Goal: Task Accomplishment & Management: Use online tool/utility

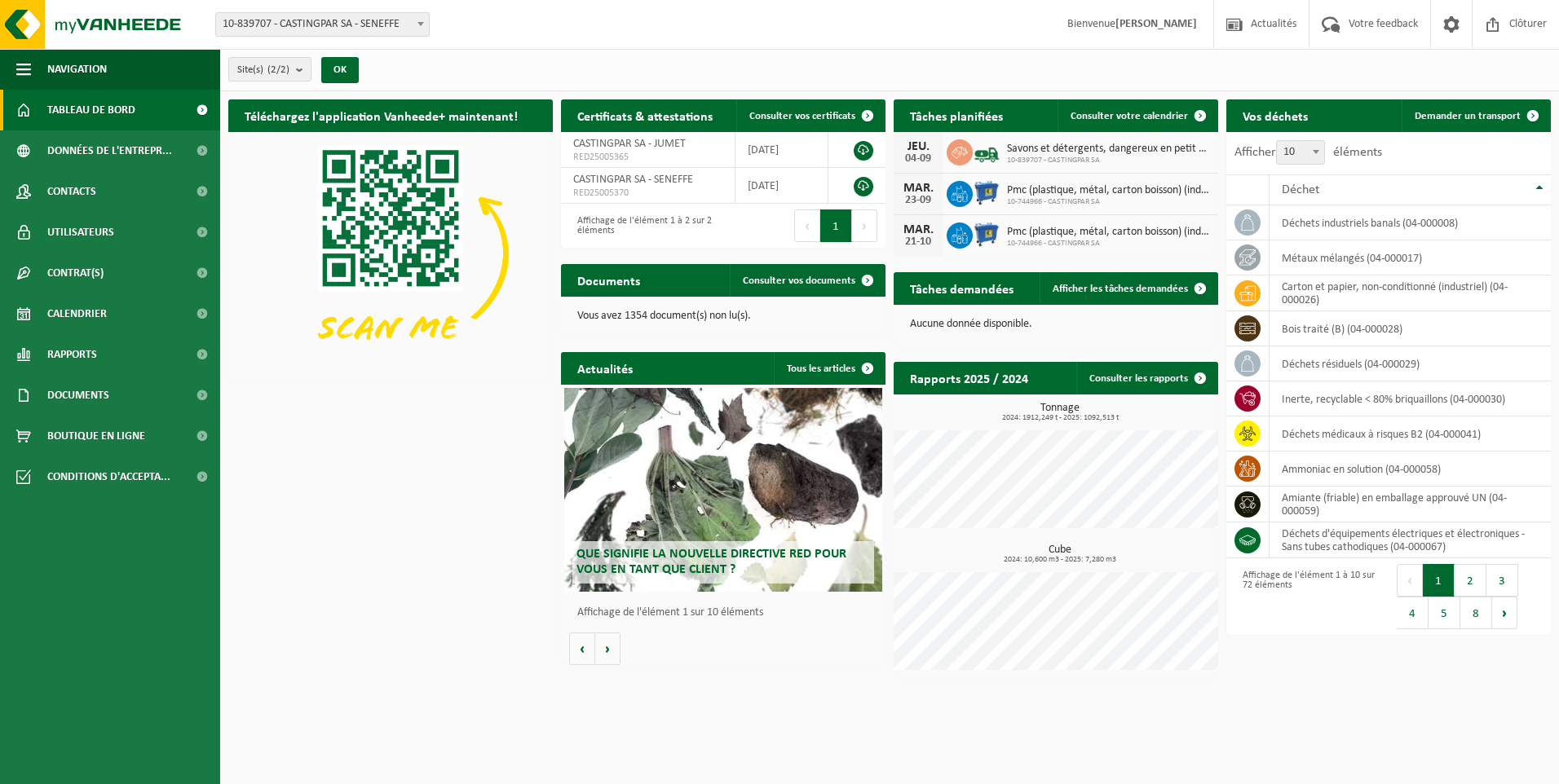
click at [390, 21] on span "10-839707 - CASTINGPAR SA - SENEFFE" at bounding box center [322, 24] width 213 height 23
select select "6262"
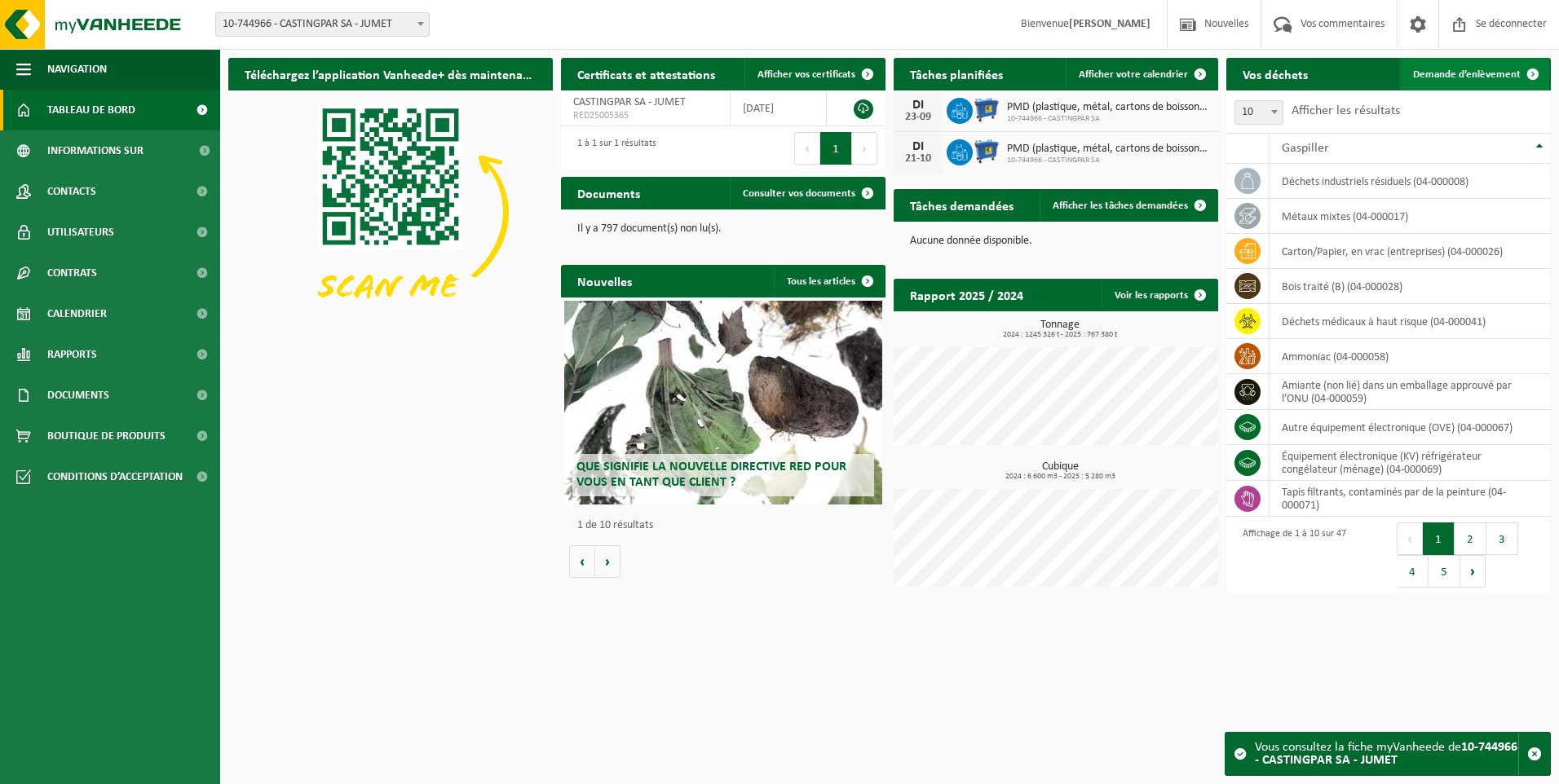
click at [1441, 74] on span "Demande d’enlèvement" at bounding box center [1467, 74] width 107 height 11
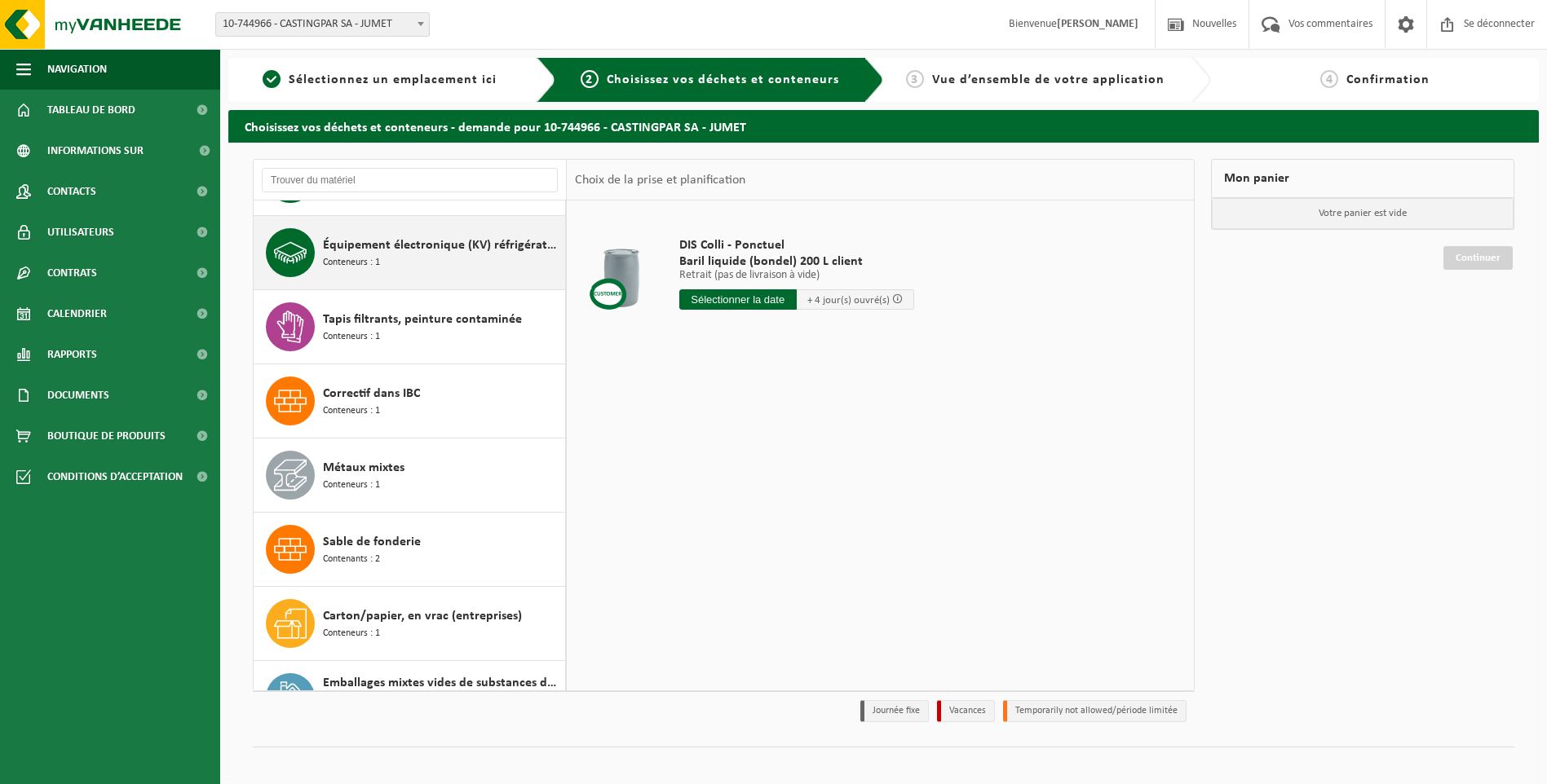
scroll to position [815, 0]
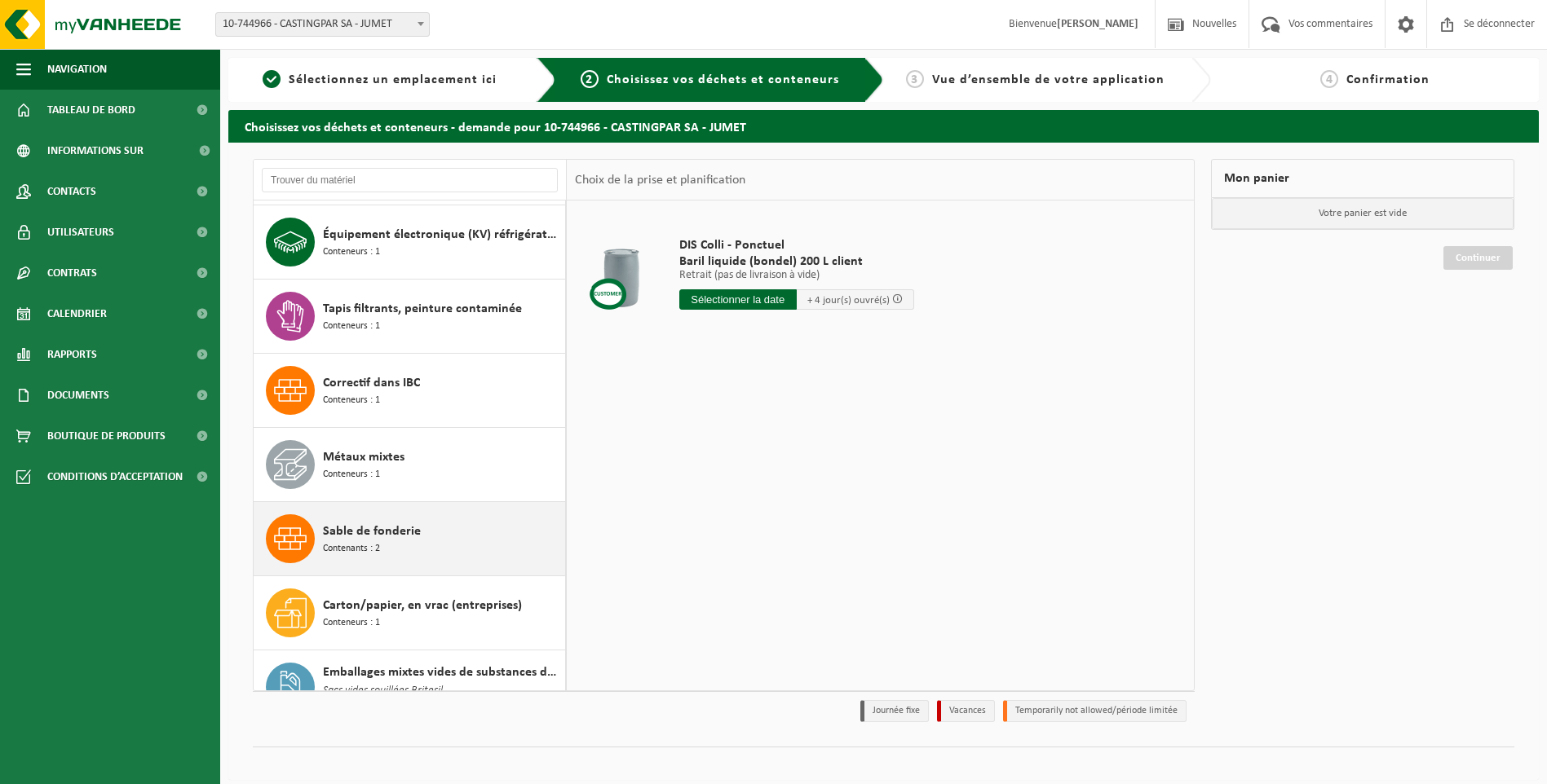
click at [422, 544] on div "Sable de fonderie Contenants : 2" at bounding box center [442, 539] width 238 height 49
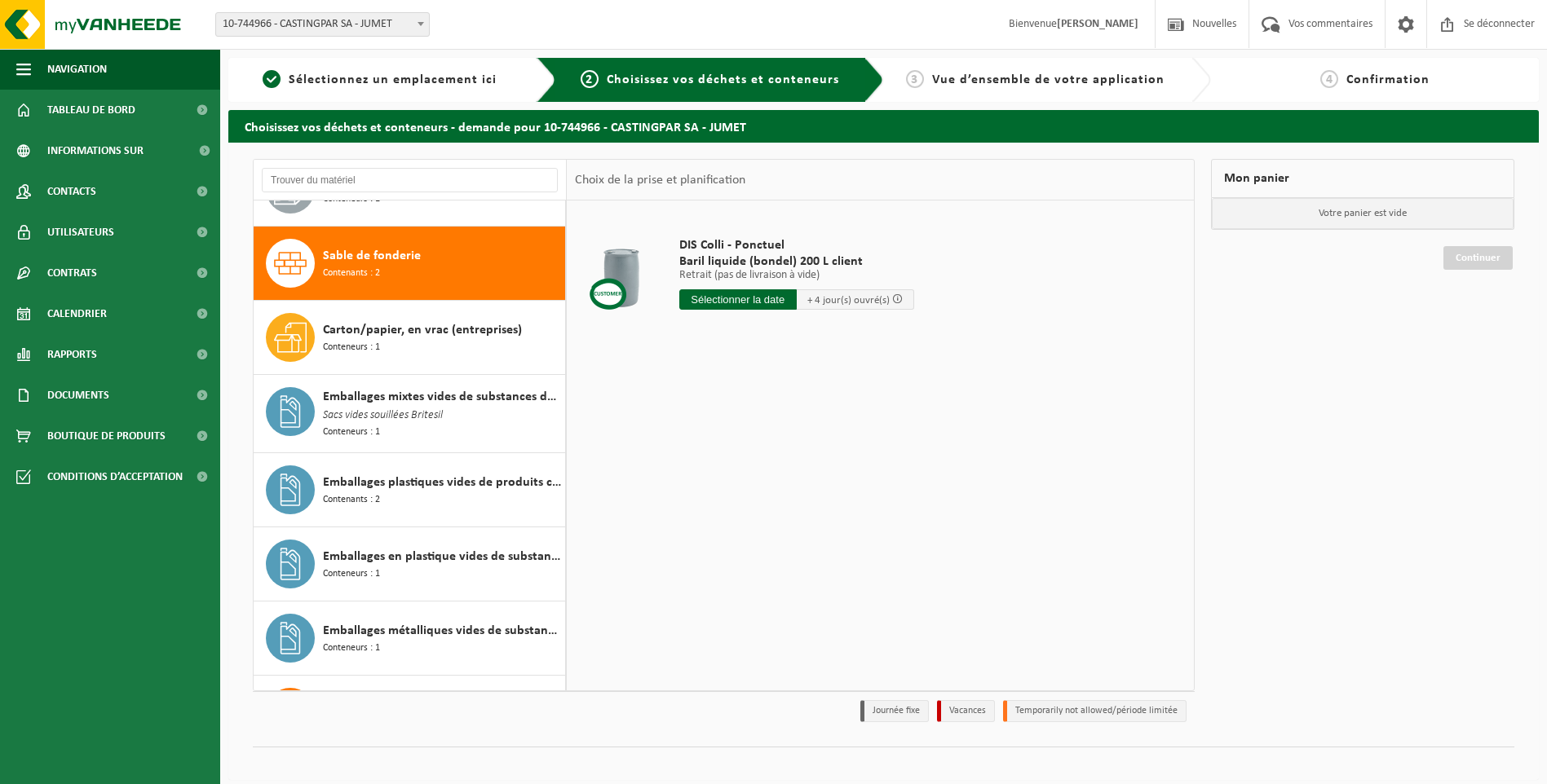
scroll to position [1115, 0]
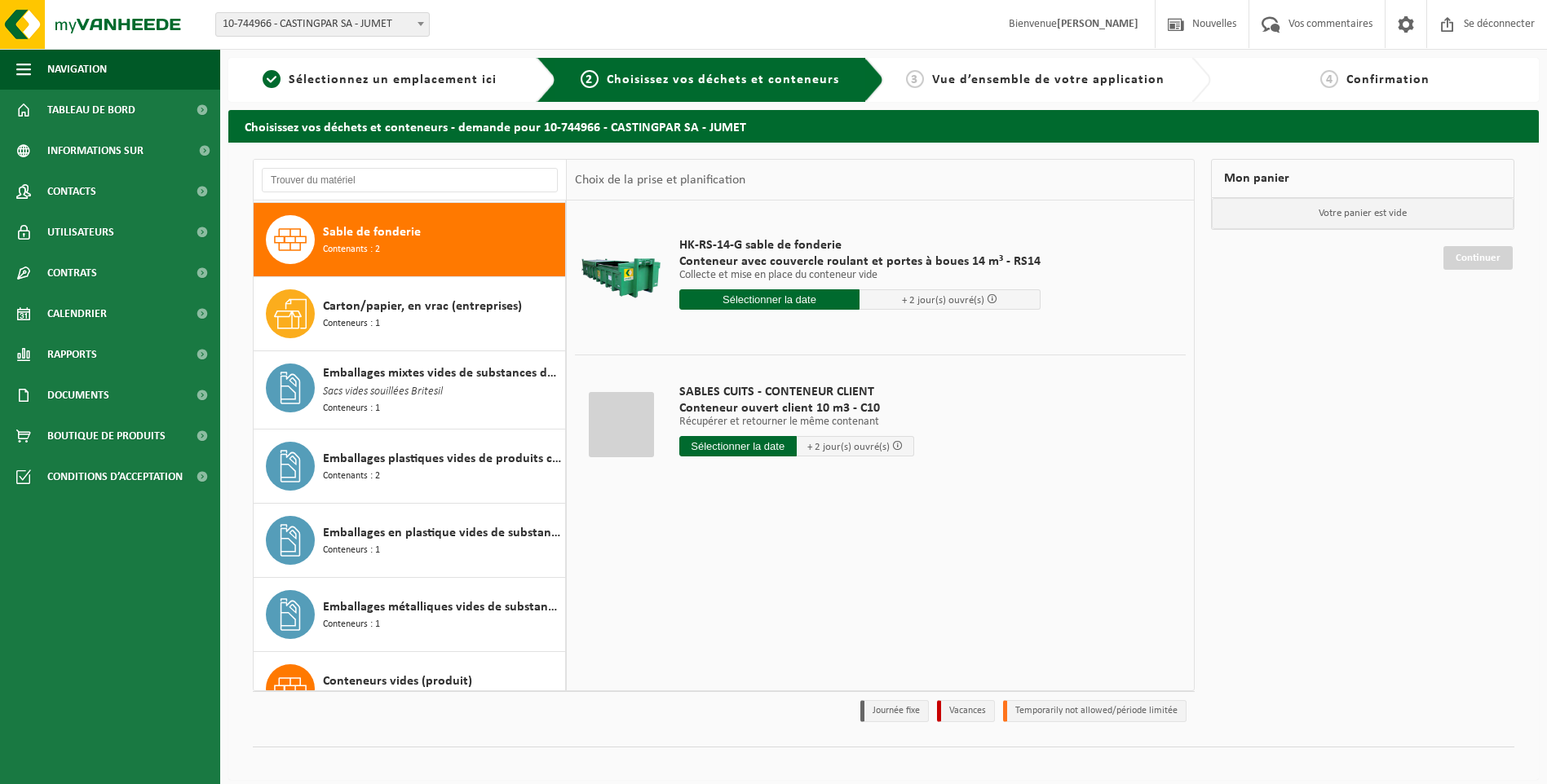
click at [736, 443] on input "text" at bounding box center [738, 447] width 118 height 20
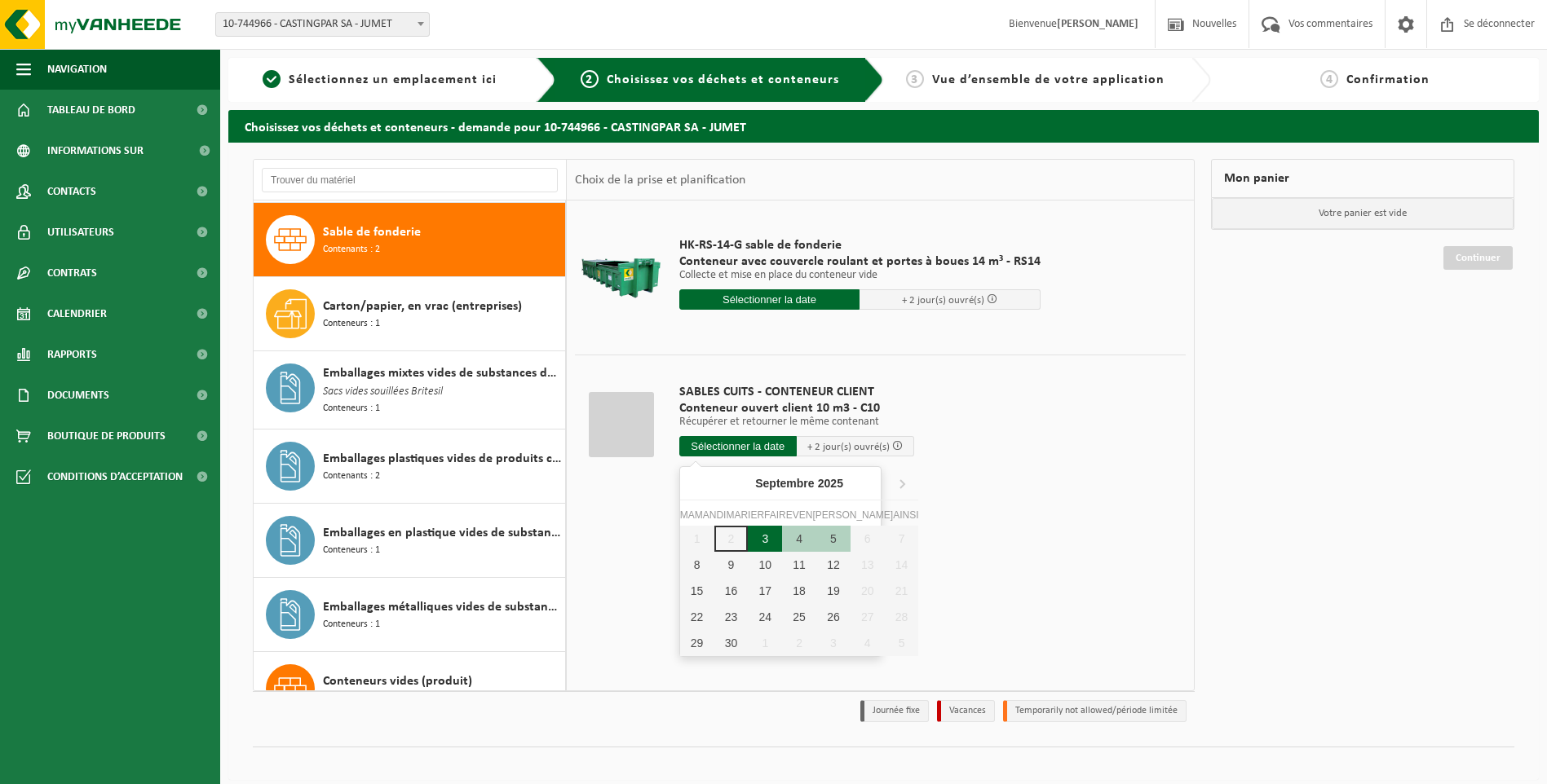
click at [756, 531] on div "3" at bounding box center [765, 539] width 34 height 26
type input "Van 2025-09-03"
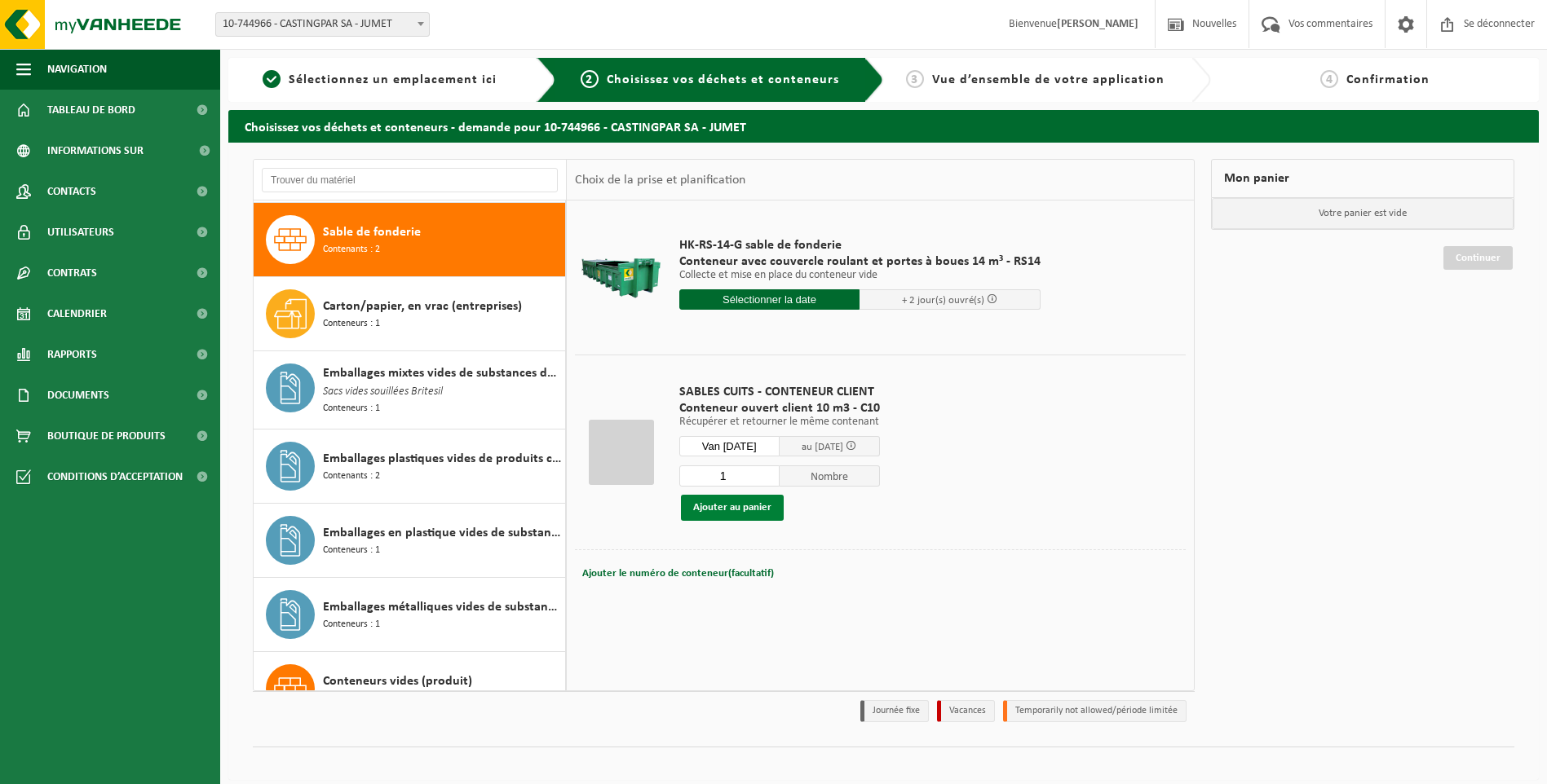
click at [754, 510] on button "Ajouter au panier" at bounding box center [732, 507] width 102 height 26
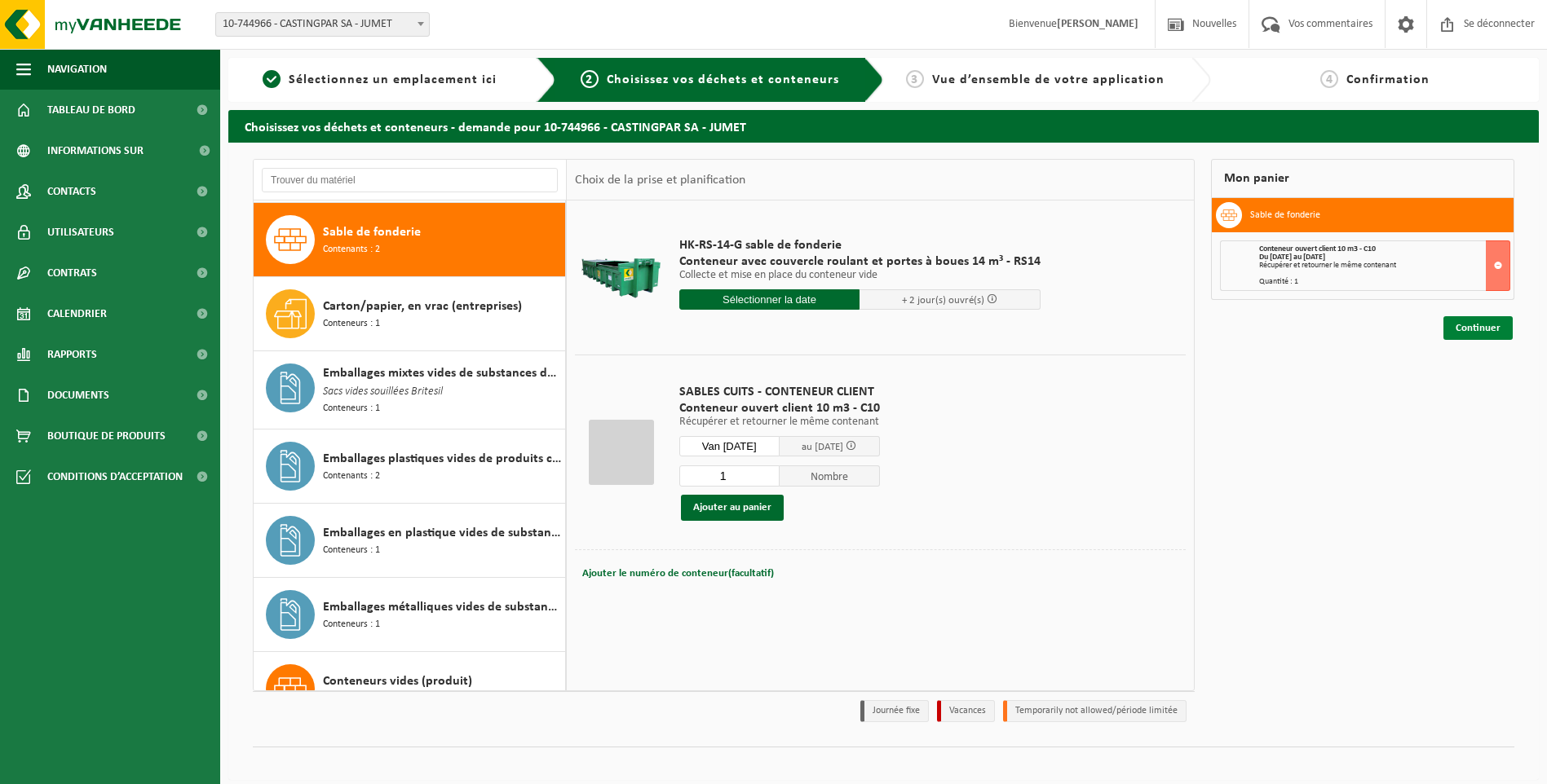
click at [1472, 334] on link "Continuer" at bounding box center [1478, 328] width 69 height 24
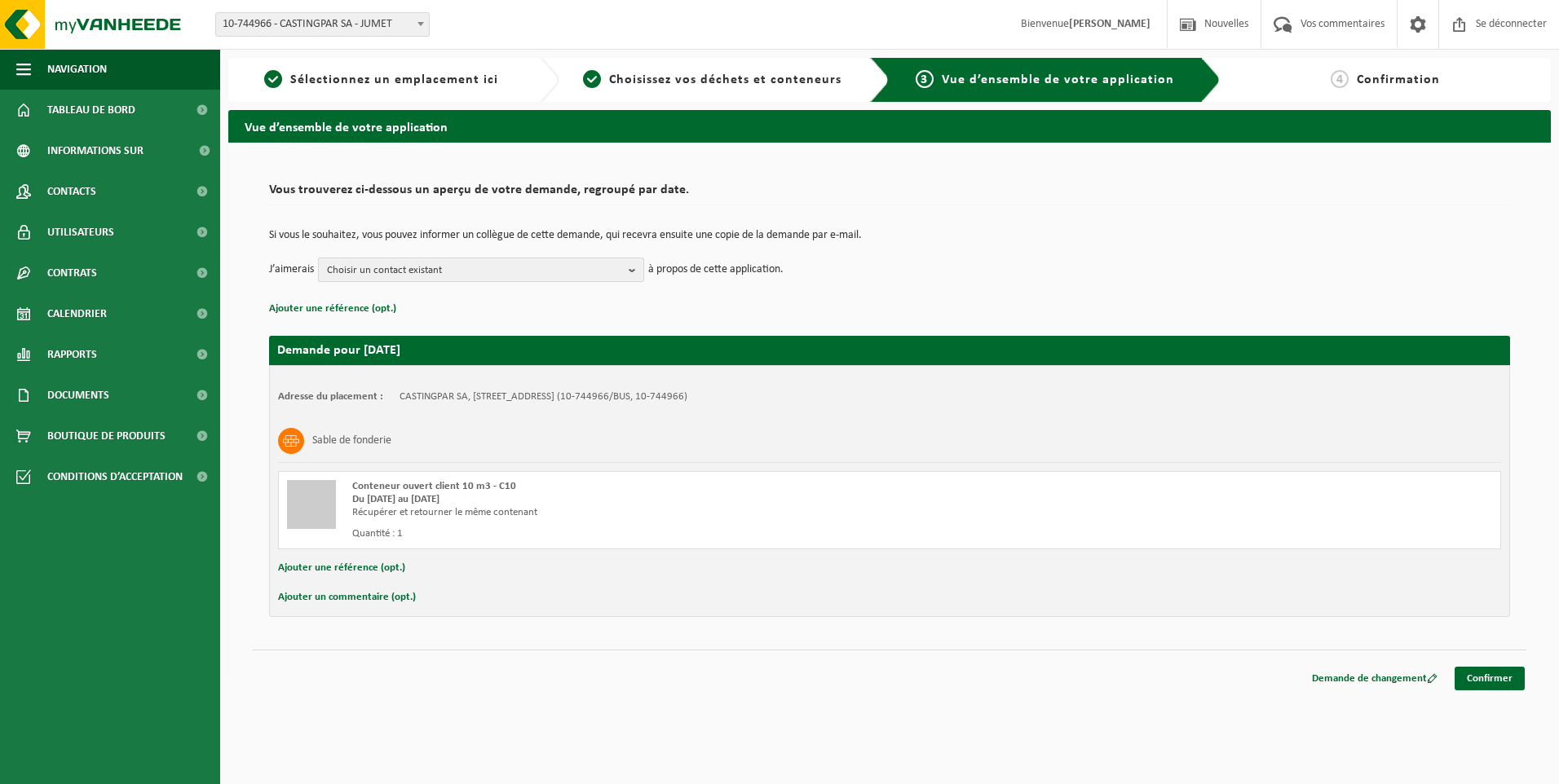
click at [508, 264] on span "Choisir un contact existant" at bounding box center [475, 271] width 295 height 25
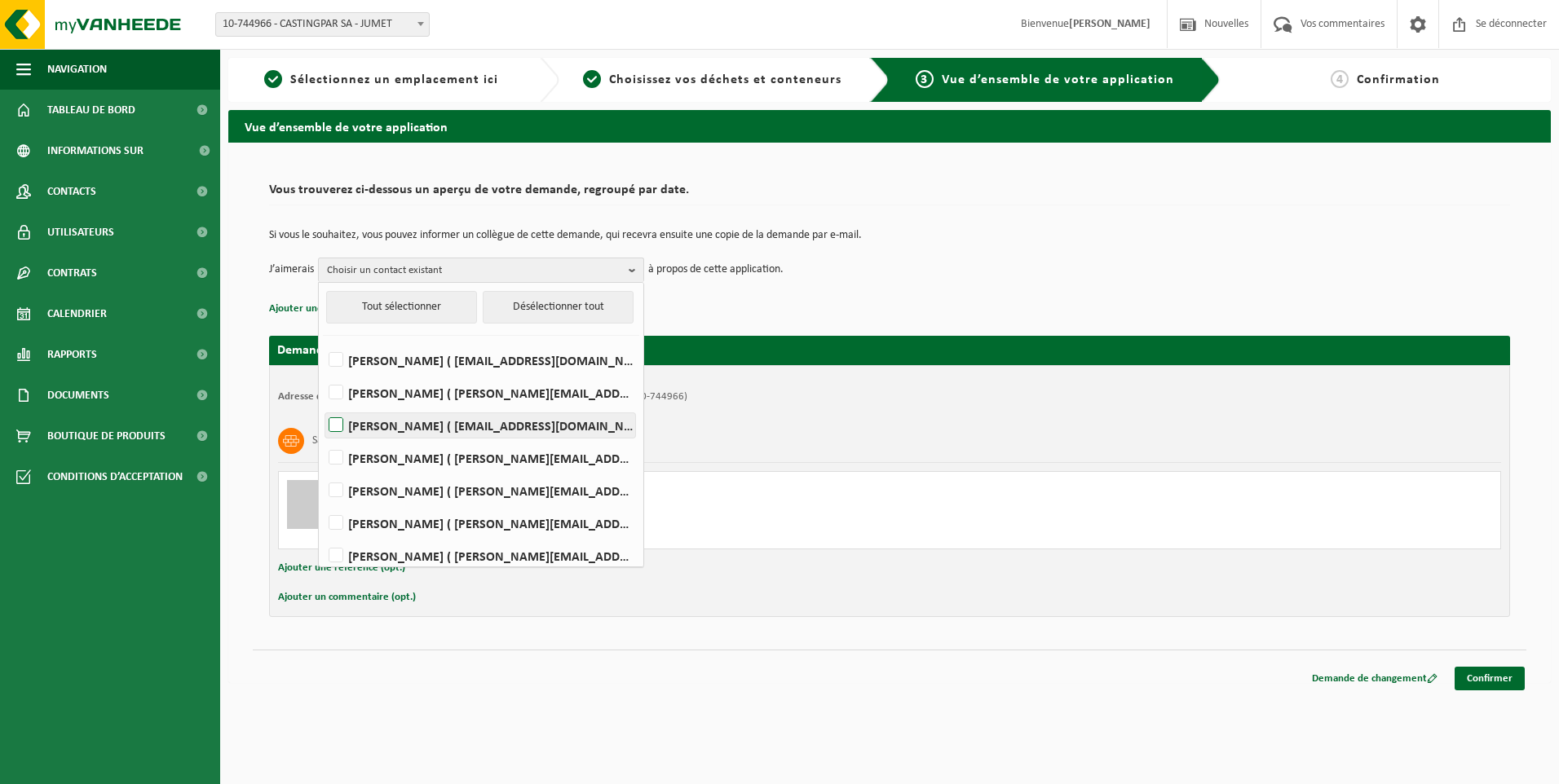
click at [371, 421] on label "[PERSON_NAME] ( [EMAIL_ADDRESS][DOMAIN_NAME] )" at bounding box center [480, 425] width 310 height 25
click at [323, 405] on input "[PERSON_NAME] ( [EMAIL_ADDRESS][DOMAIN_NAME] )" at bounding box center [322, 404] width 1 height 1
checkbox input "true"
click at [343, 494] on label "PHILIPPE FRIS ( philippe.fris@castingpar.com )" at bounding box center [480, 491] width 310 height 25
click at [323, 470] on input "PHILIPPE FRIS ( philippe.fris@castingpar.com )" at bounding box center [322, 469] width 1 height 1
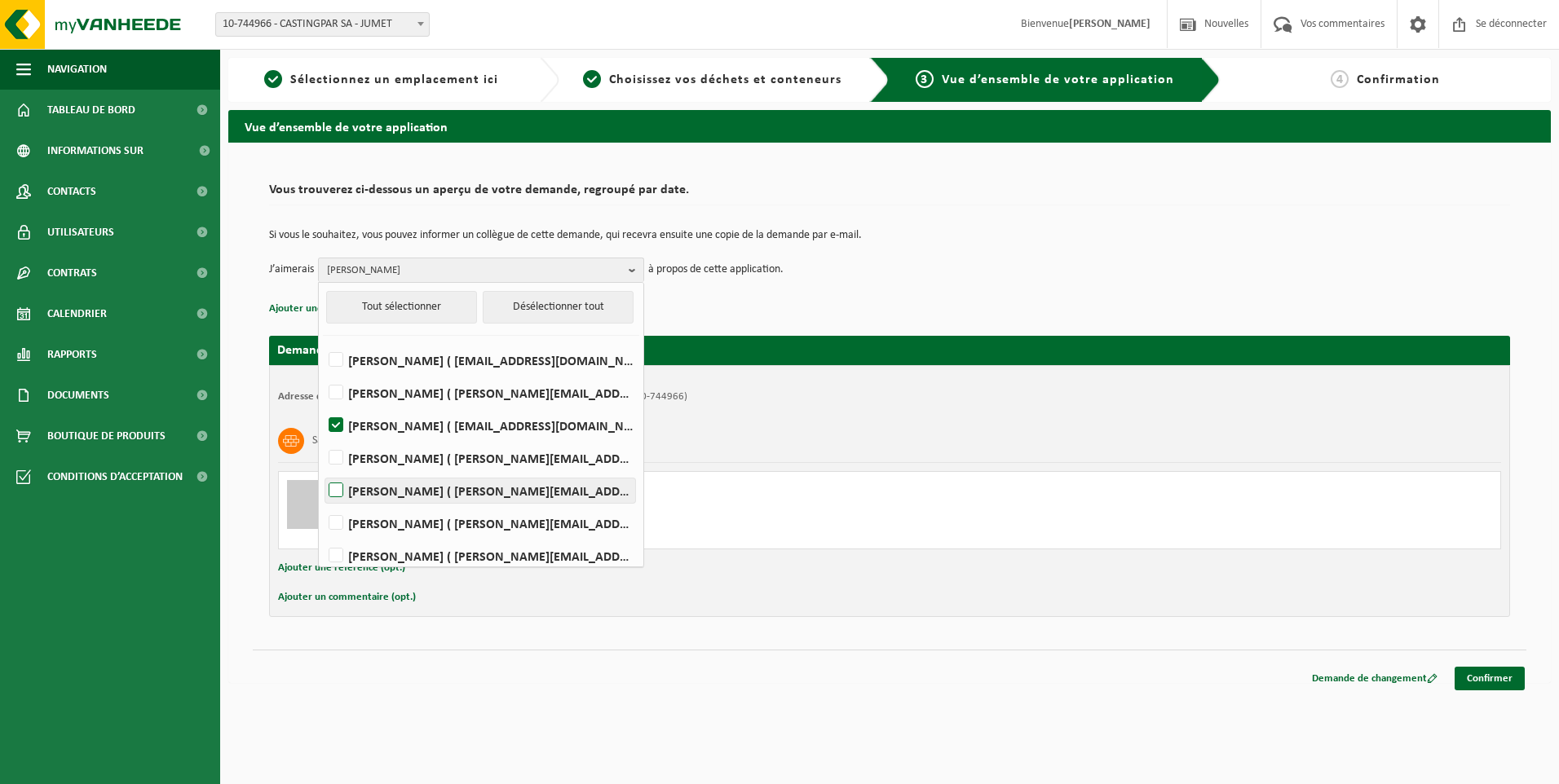
checkbox input "true"
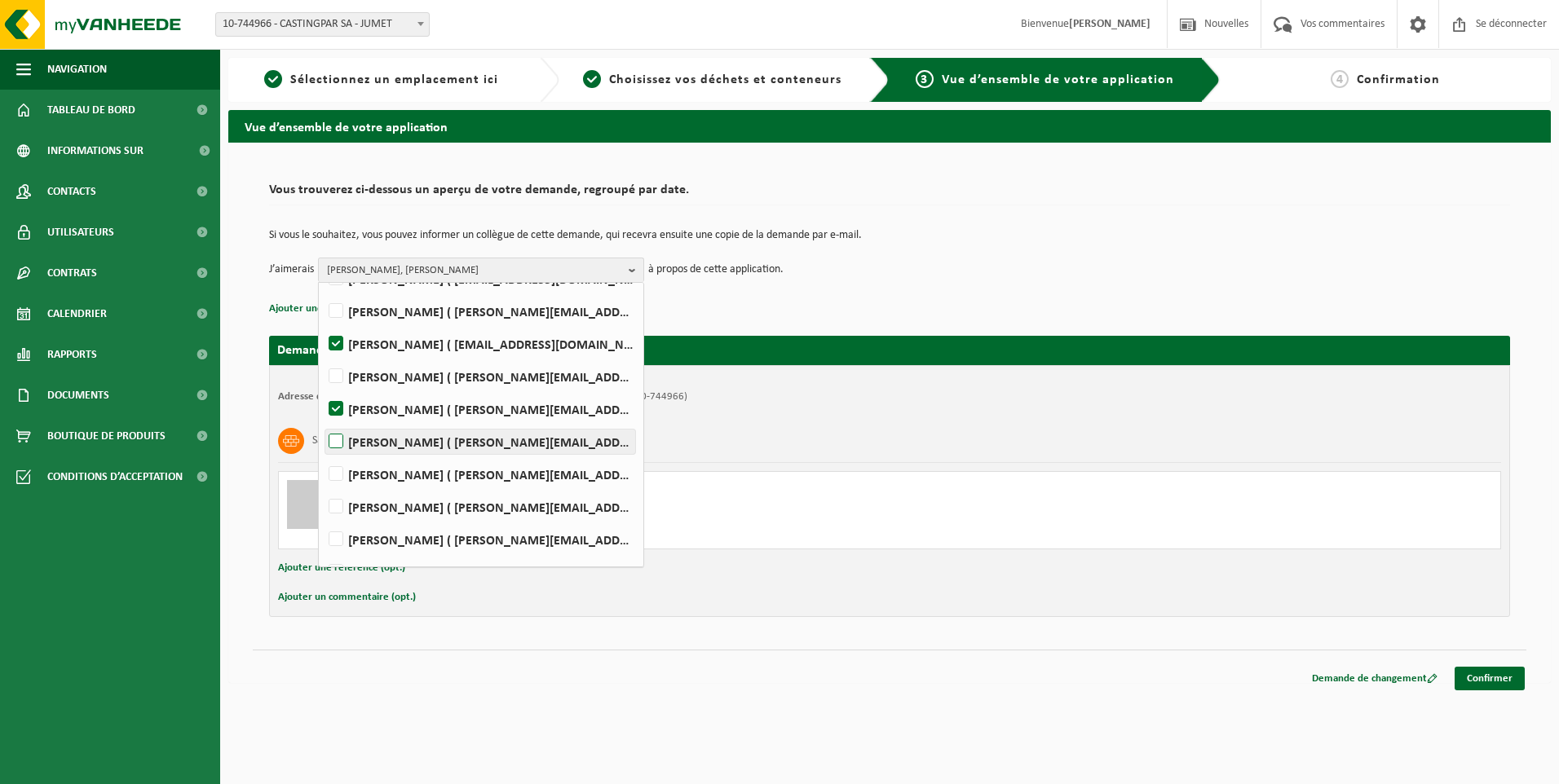
scroll to position [163, 0]
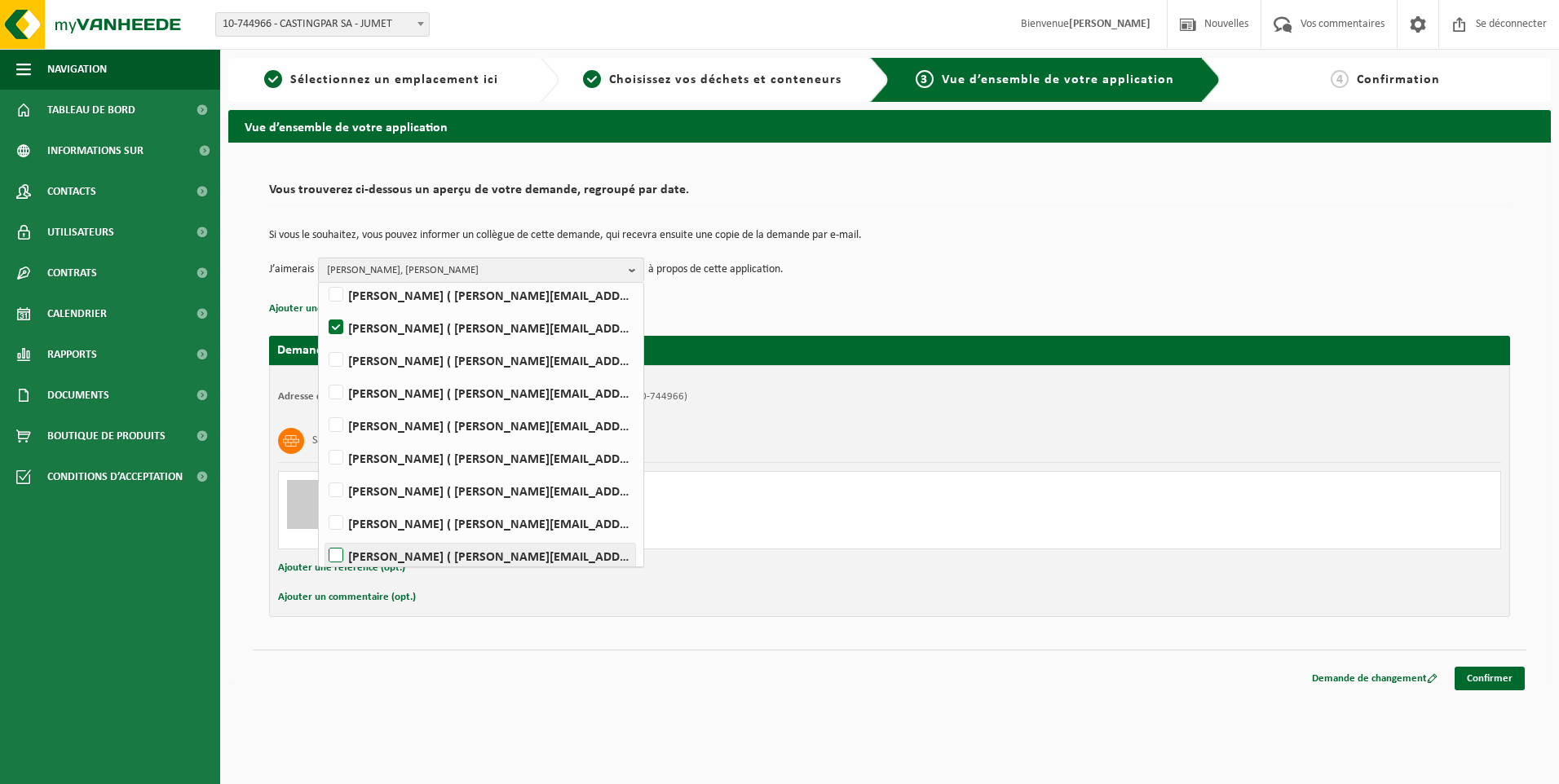
click at [342, 556] on label "Rudy Nigro ( rudy.nigro@castingpar.com )" at bounding box center [480, 556] width 310 height 25
click at [323, 535] on input "Rudy Nigro ( rudy.nigro@castingpar.com )" at bounding box center [322, 535] width 1 height 1
checkbox input "true"
click at [591, 262] on span "HELENE CANDRIES, PHILIPPE FRIS, Rudy Nigro" at bounding box center [475, 271] width 295 height 25
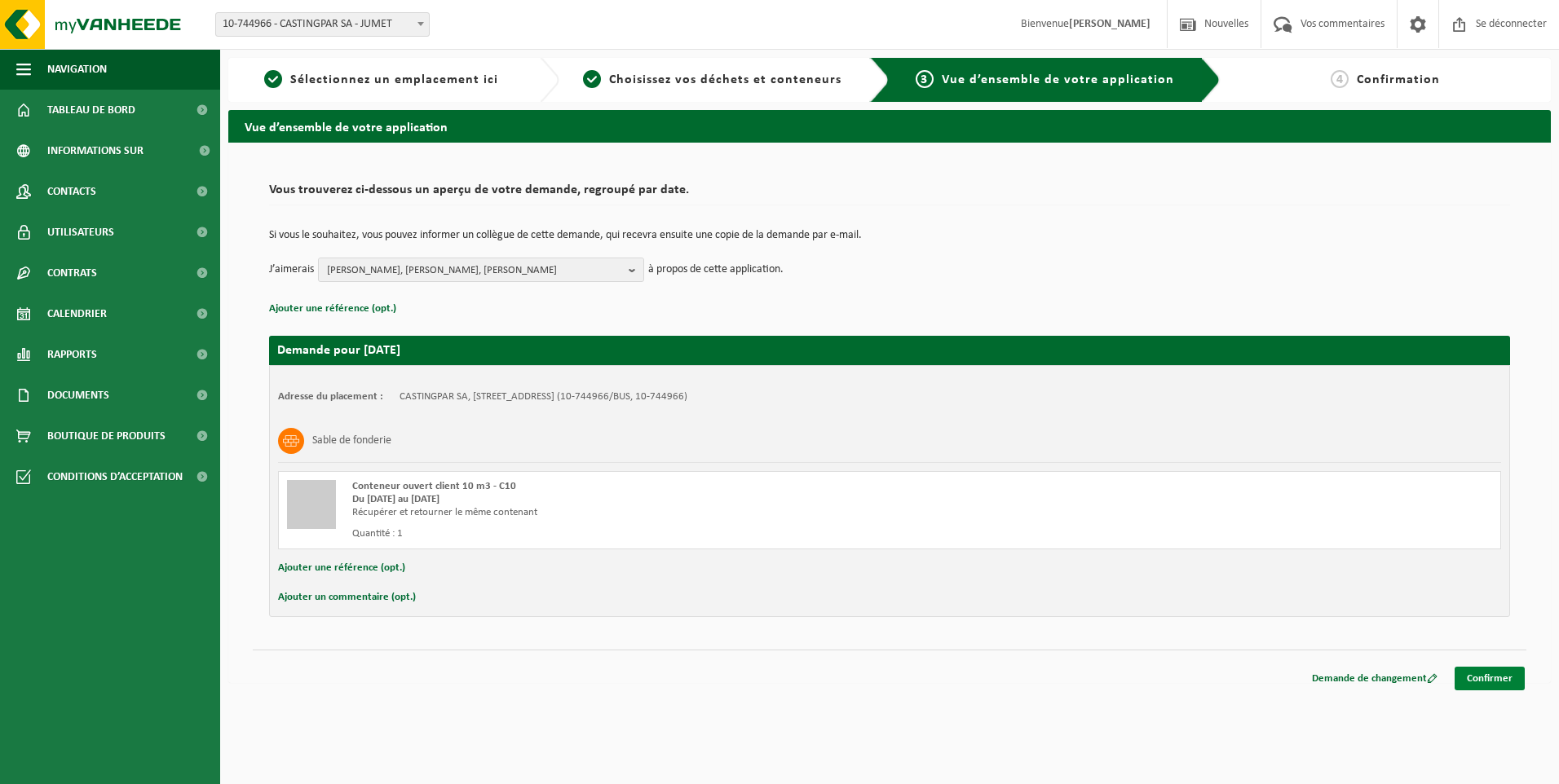
click at [1490, 675] on link "Confirmer" at bounding box center [1490, 679] width 70 height 24
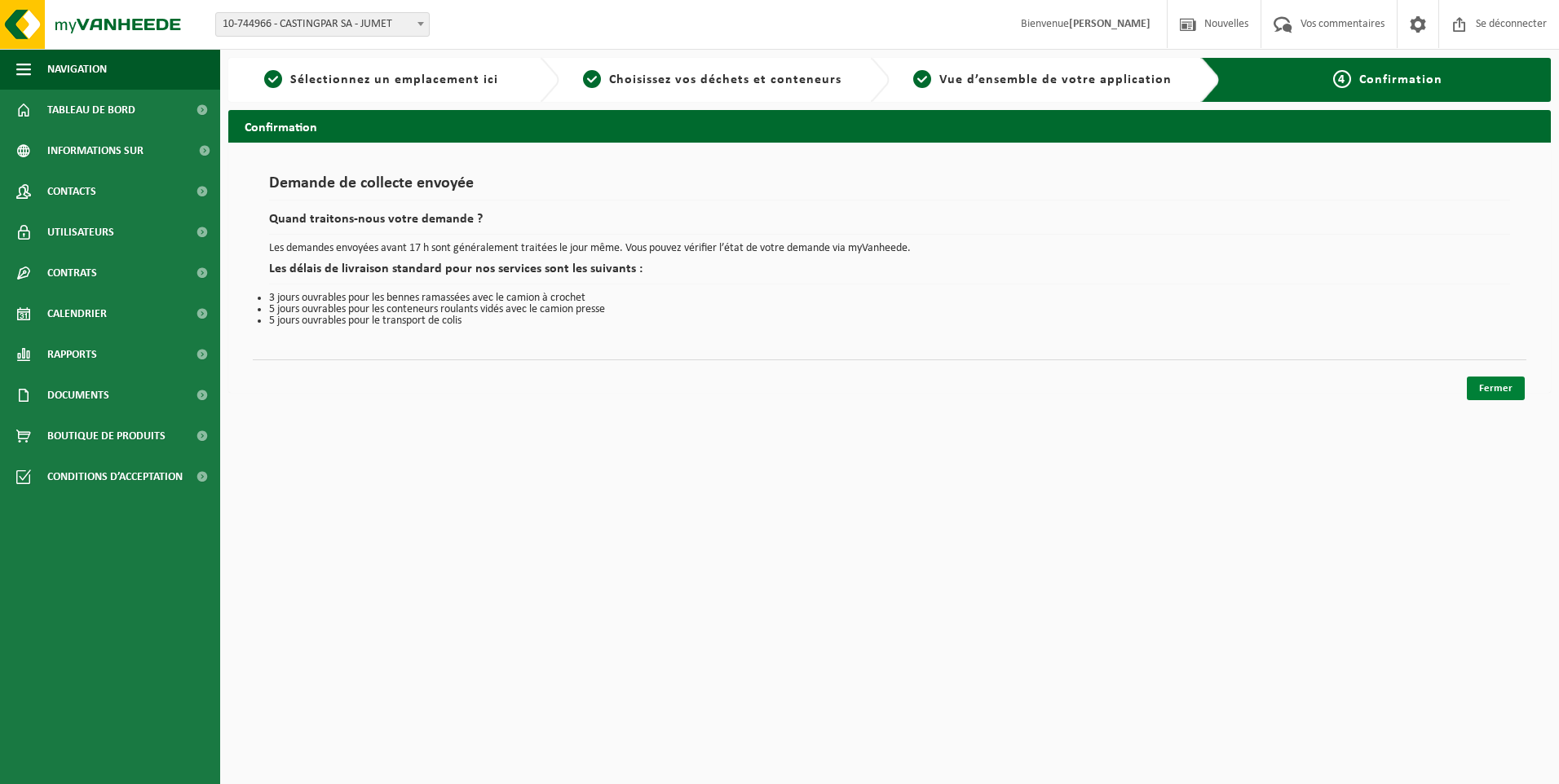
click at [1498, 390] on link "Fermer" at bounding box center [1496, 388] width 58 height 24
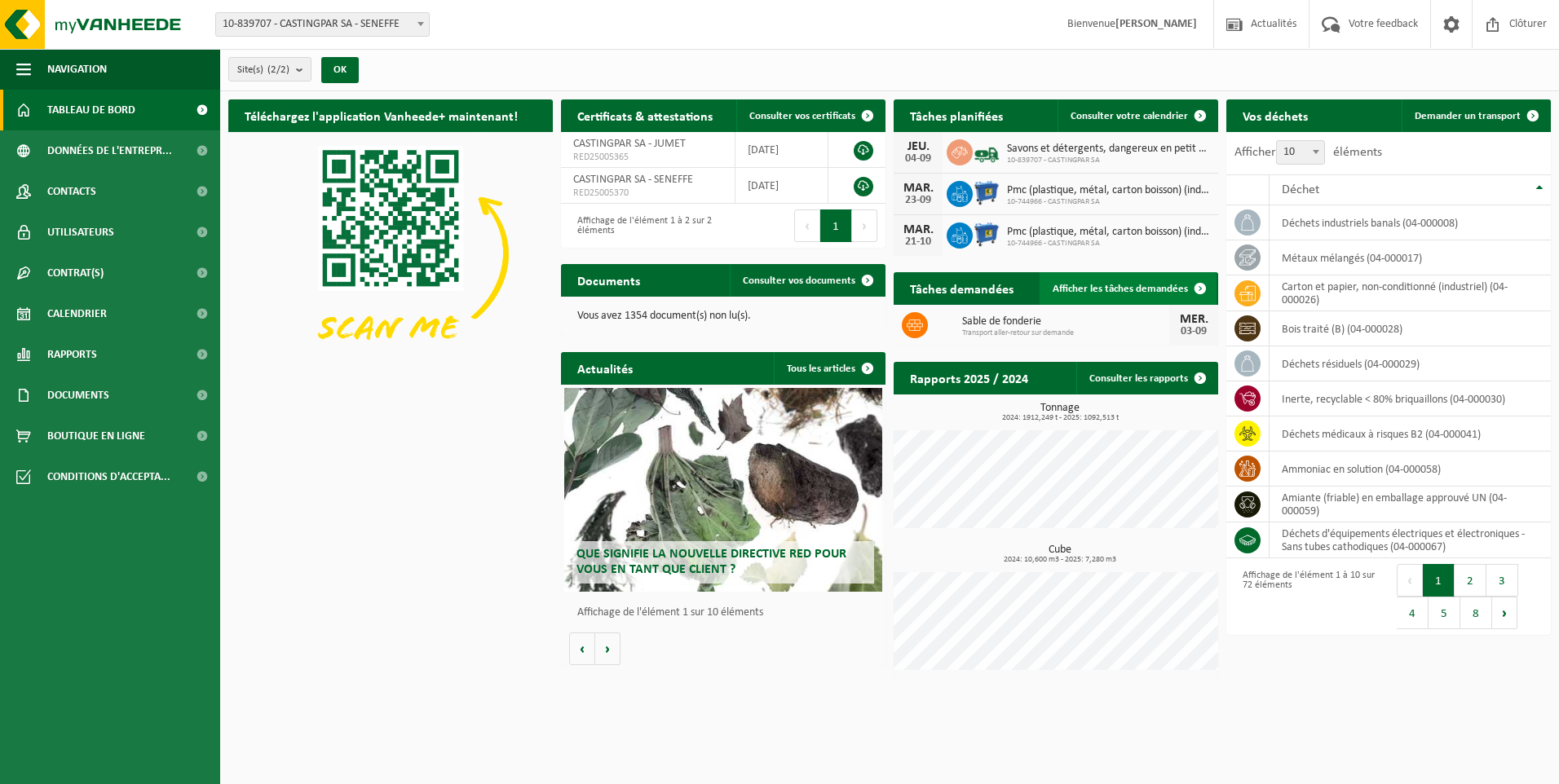
click at [1119, 280] on link "Afficher les tâches demandées" at bounding box center [1128, 288] width 177 height 33
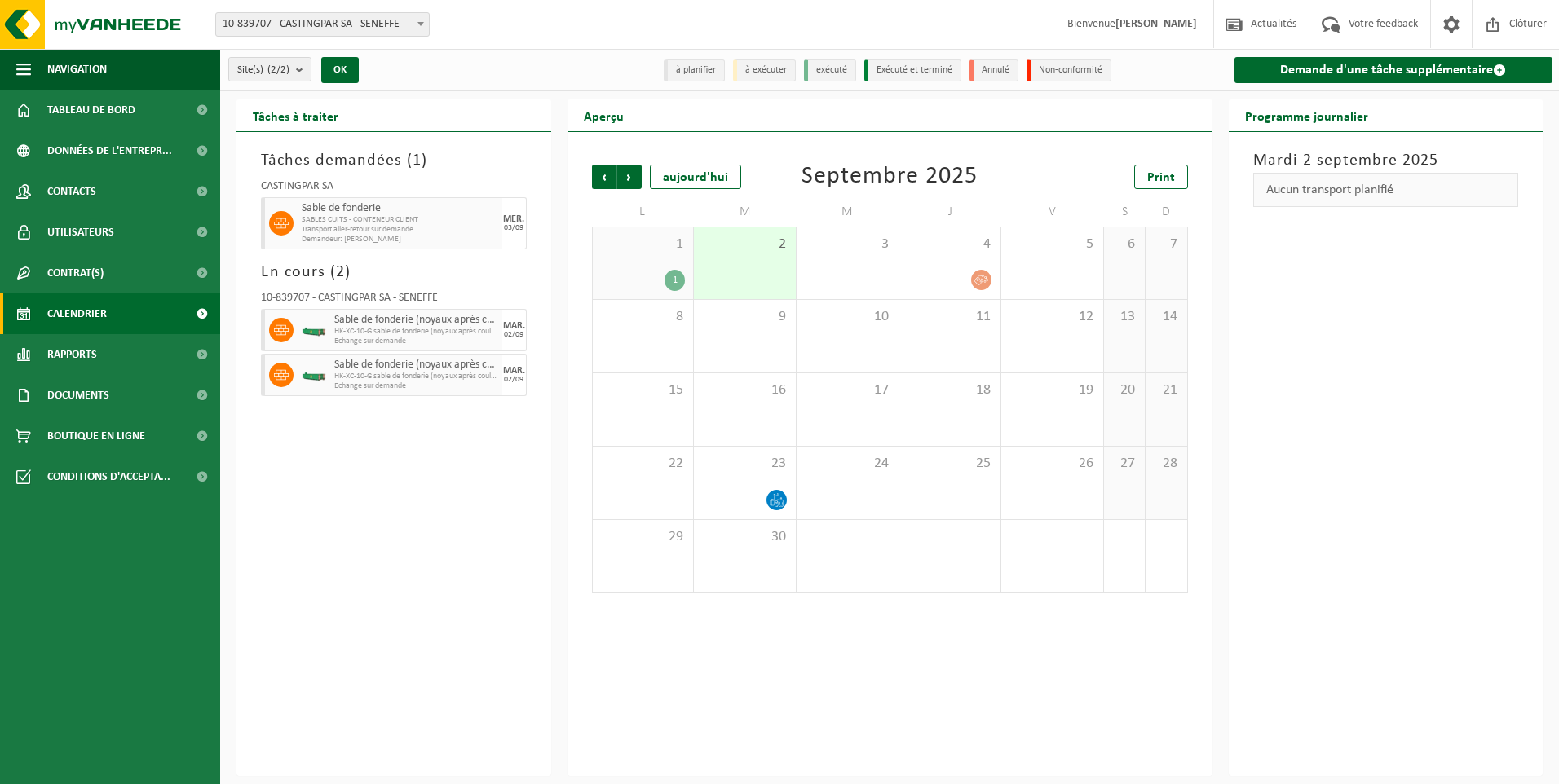
click at [360, 225] on span "Transport aller-retour sur demande" at bounding box center [400, 230] width 196 height 10
click at [403, 14] on span "10-839707 - CASTINGPAR SA - SENEFFE" at bounding box center [322, 24] width 213 height 23
select select "6262"
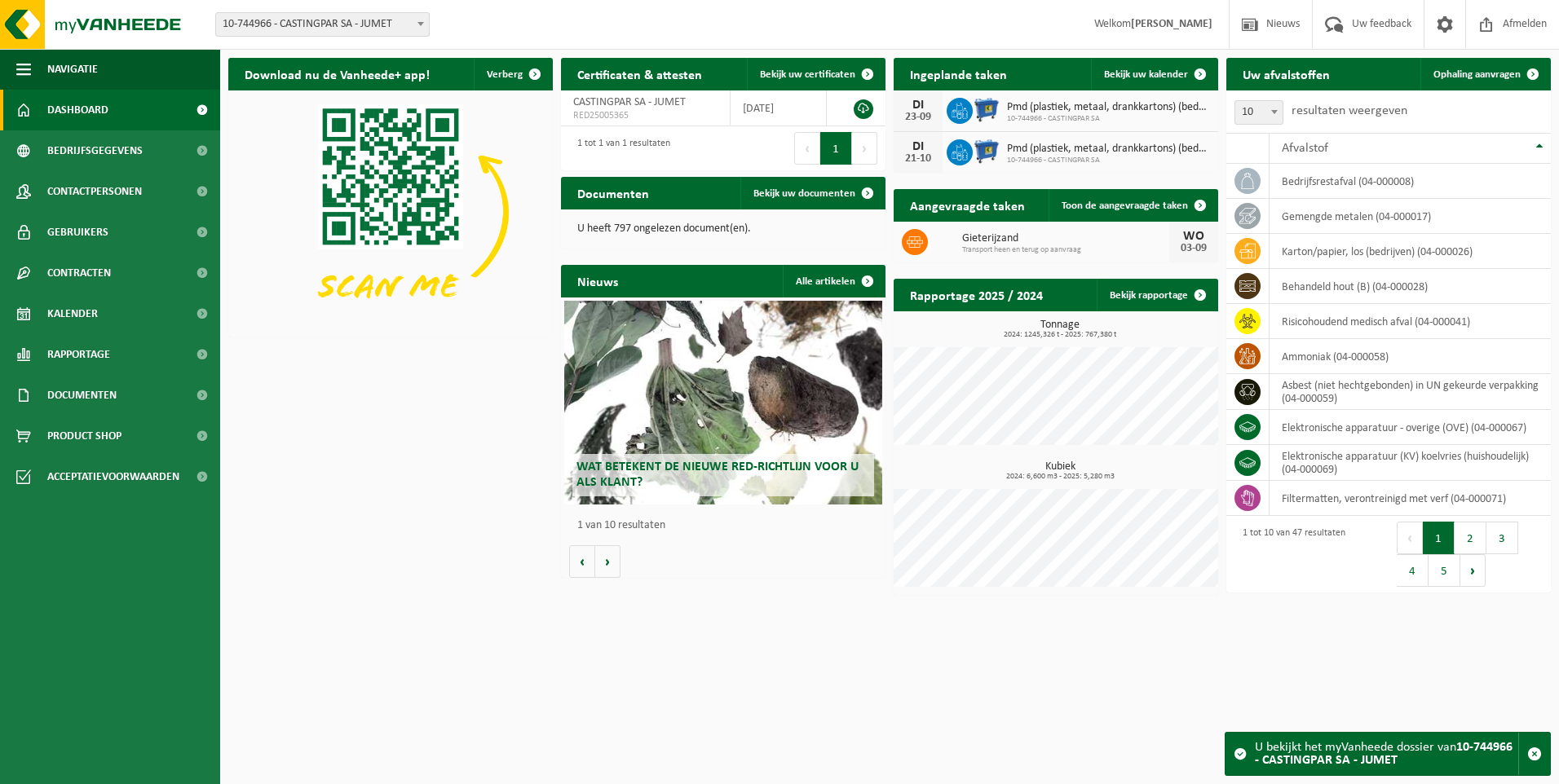
click at [1026, 239] on span "Gieterijzand" at bounding box center [1065, 238] width 207 height 13
click at [1120, 211] on span "Toon de aangevraagde taken" at bounding box center [1124, 206] width 126 height 11
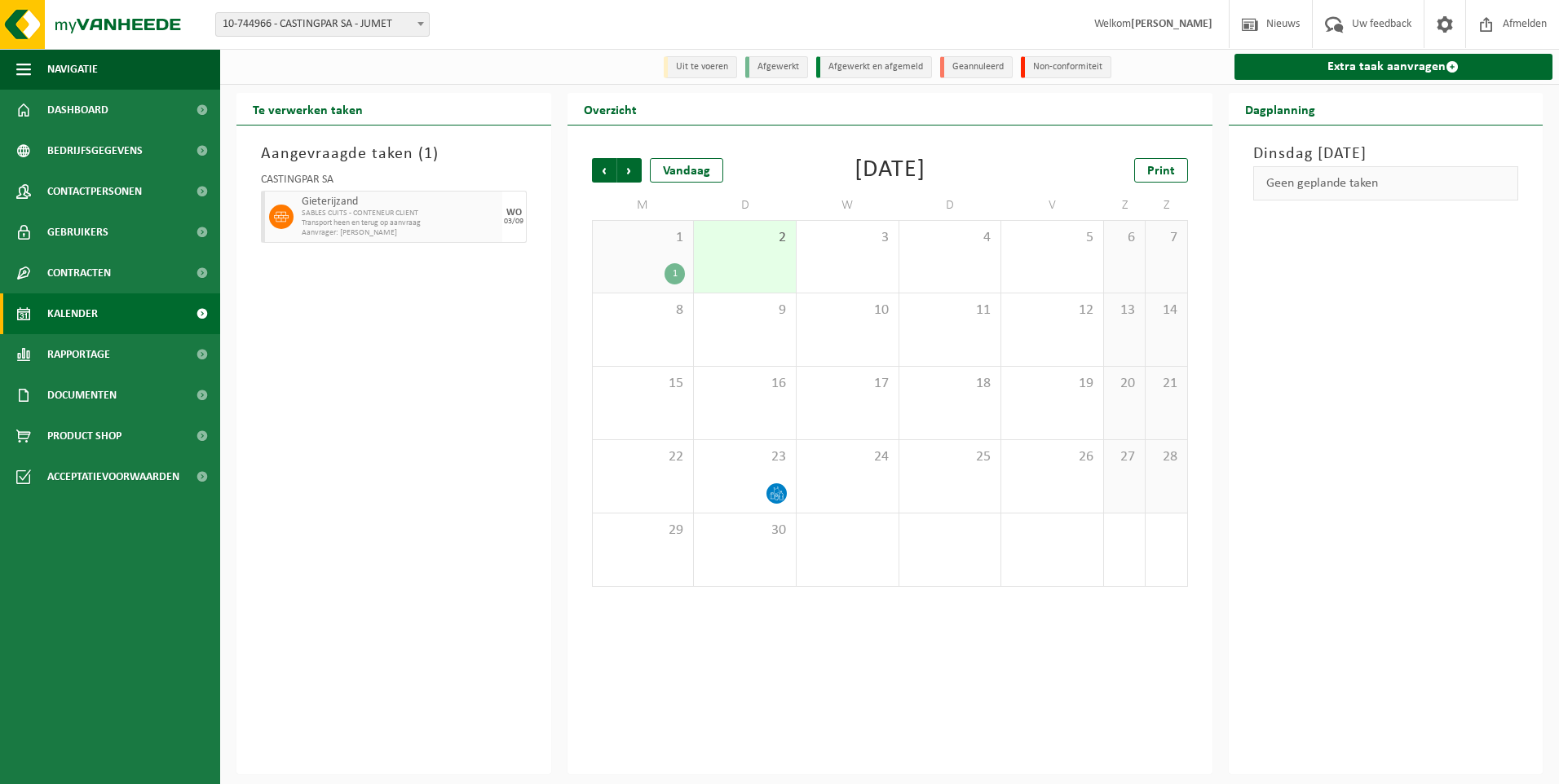
click at [654, 268] on div "1" at bounding box center [643, 273] width 85 height 21
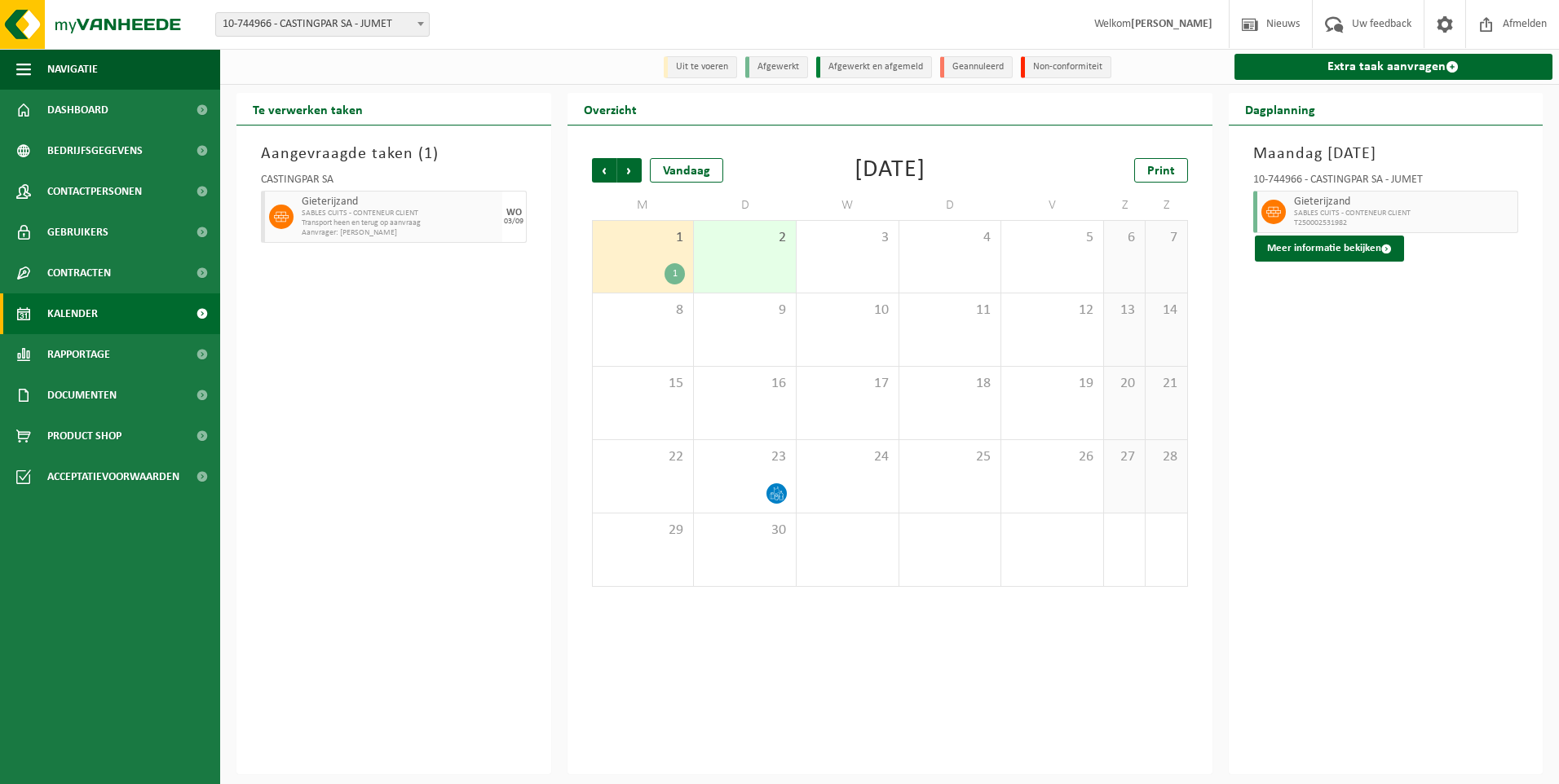
click at [754, 276] on div "2" at bounding box center [744, 256] width 102 height 72
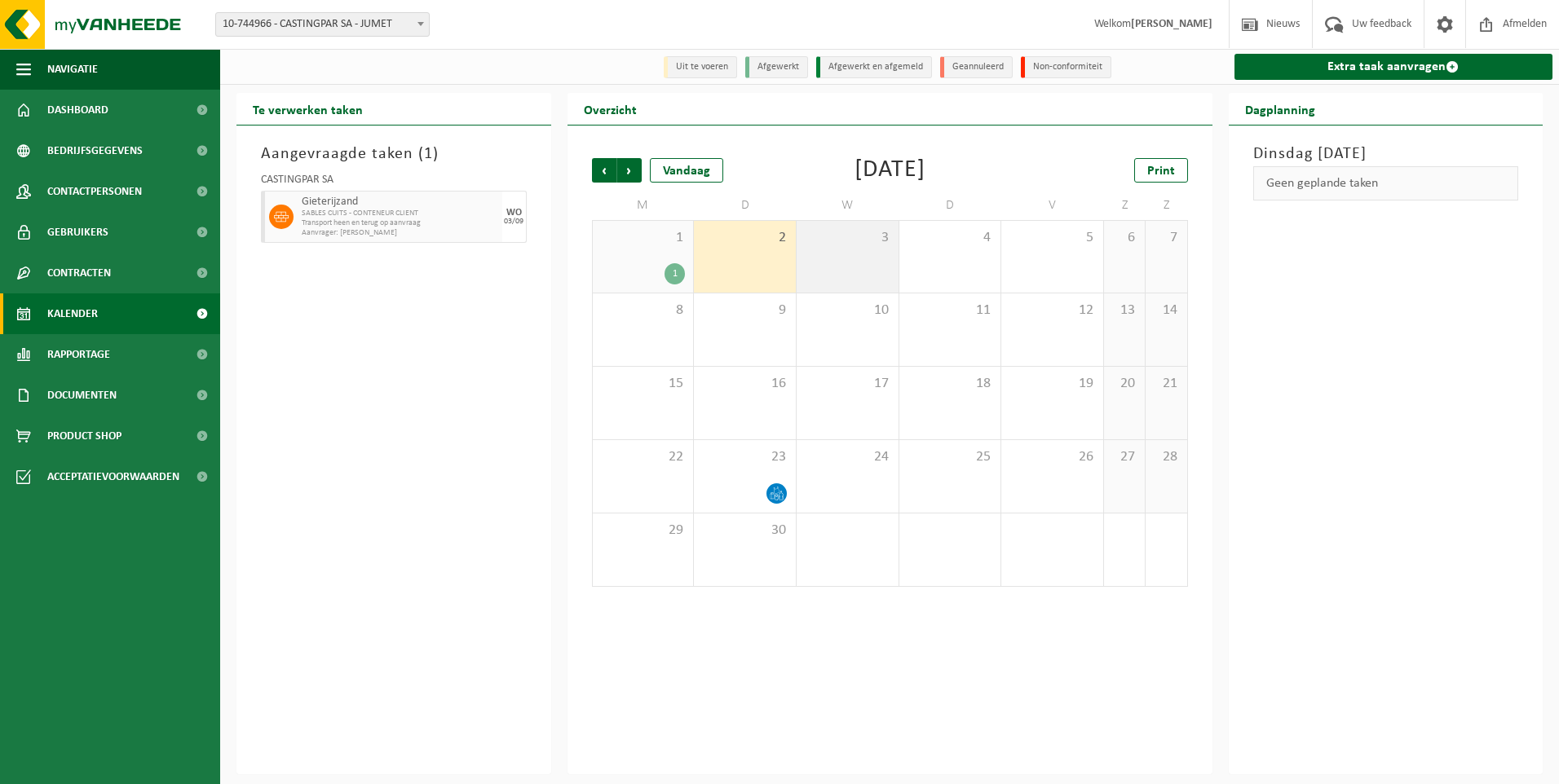
click at [859, 267] on div "3" at bounding box center [848, 256] width 102 height 72
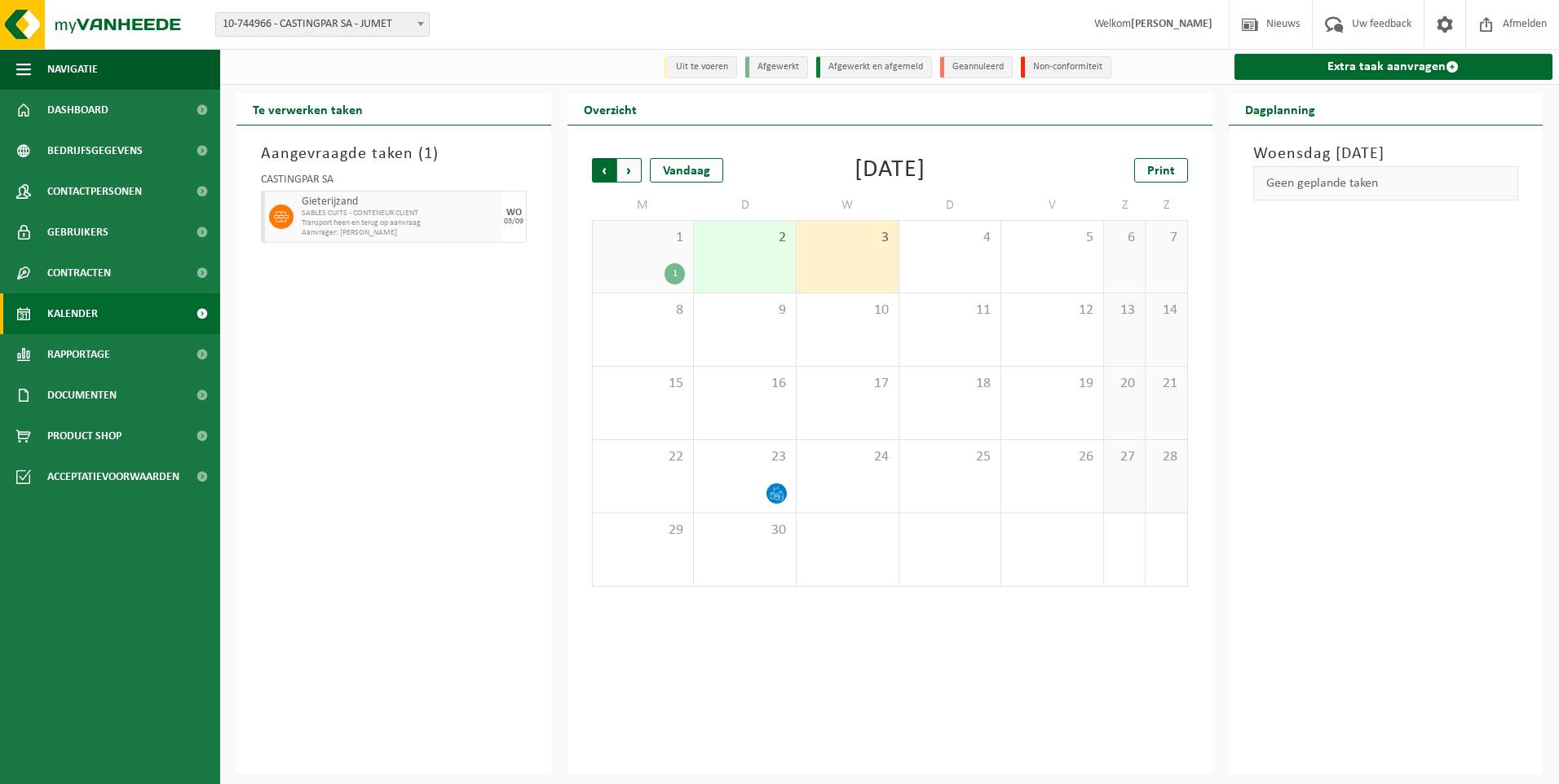
click at [631, 172] on span "Volgende" at bounding box center [629, 170] width 25 height 25
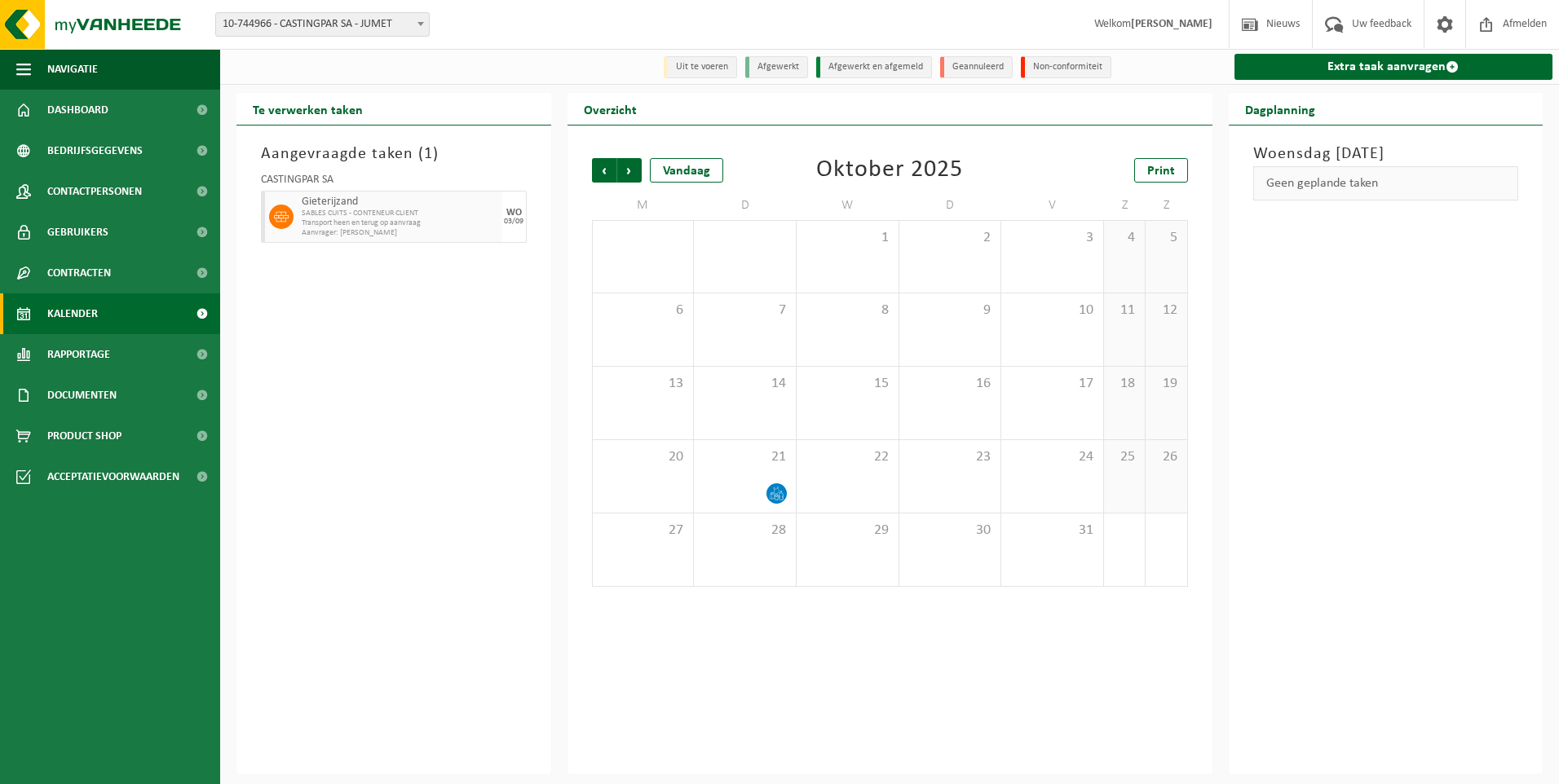
click at [631, 172] on span "Volgende" at bounding box center [629, 170] width 25 height 25
click at [600, 166] on span "Vorige" at bounding box center [604, 170] width 25 height 25
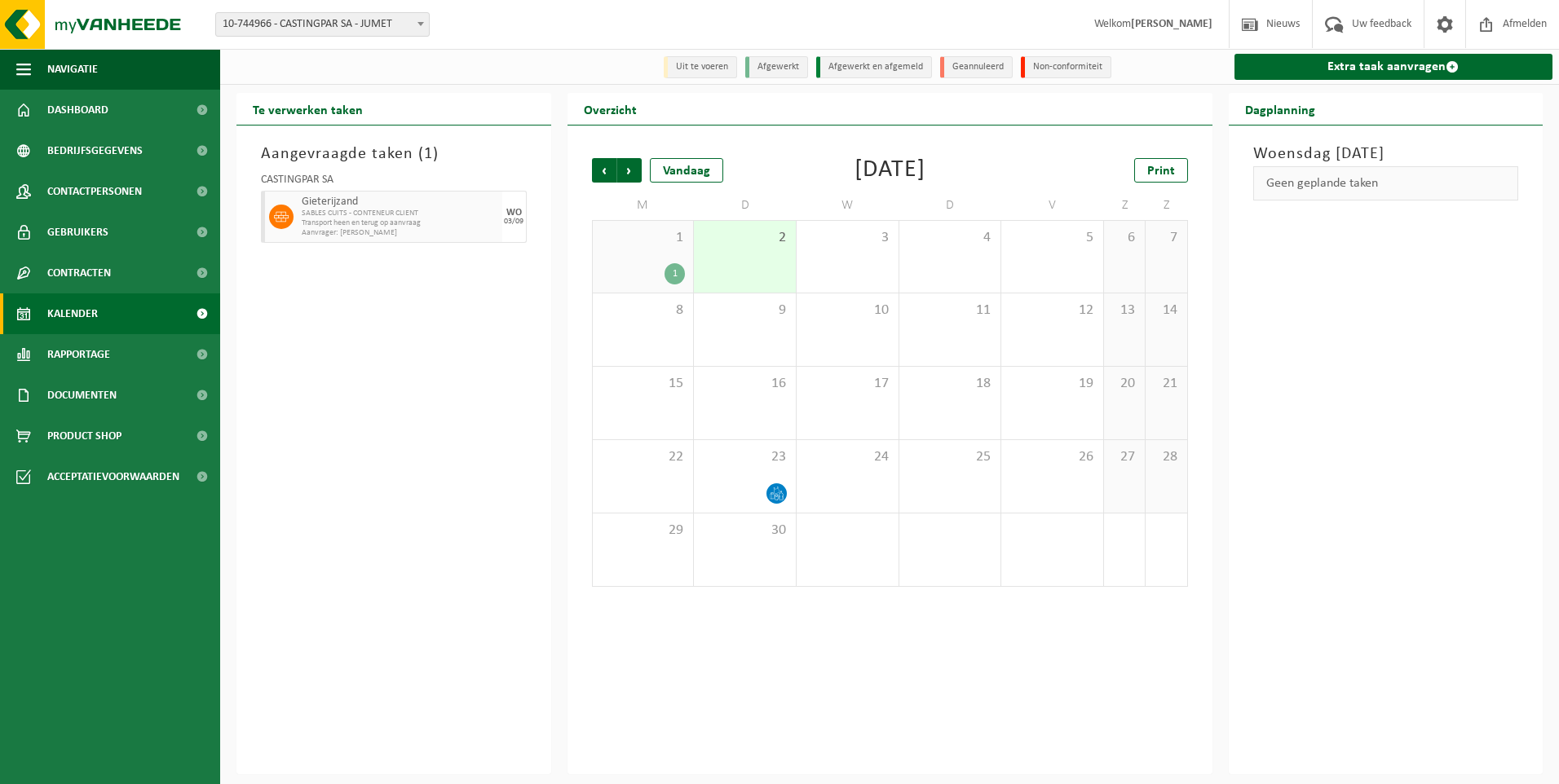
click at [600, 166] on span "Vorige" at bounding box center [604, 170] width 25 height 25
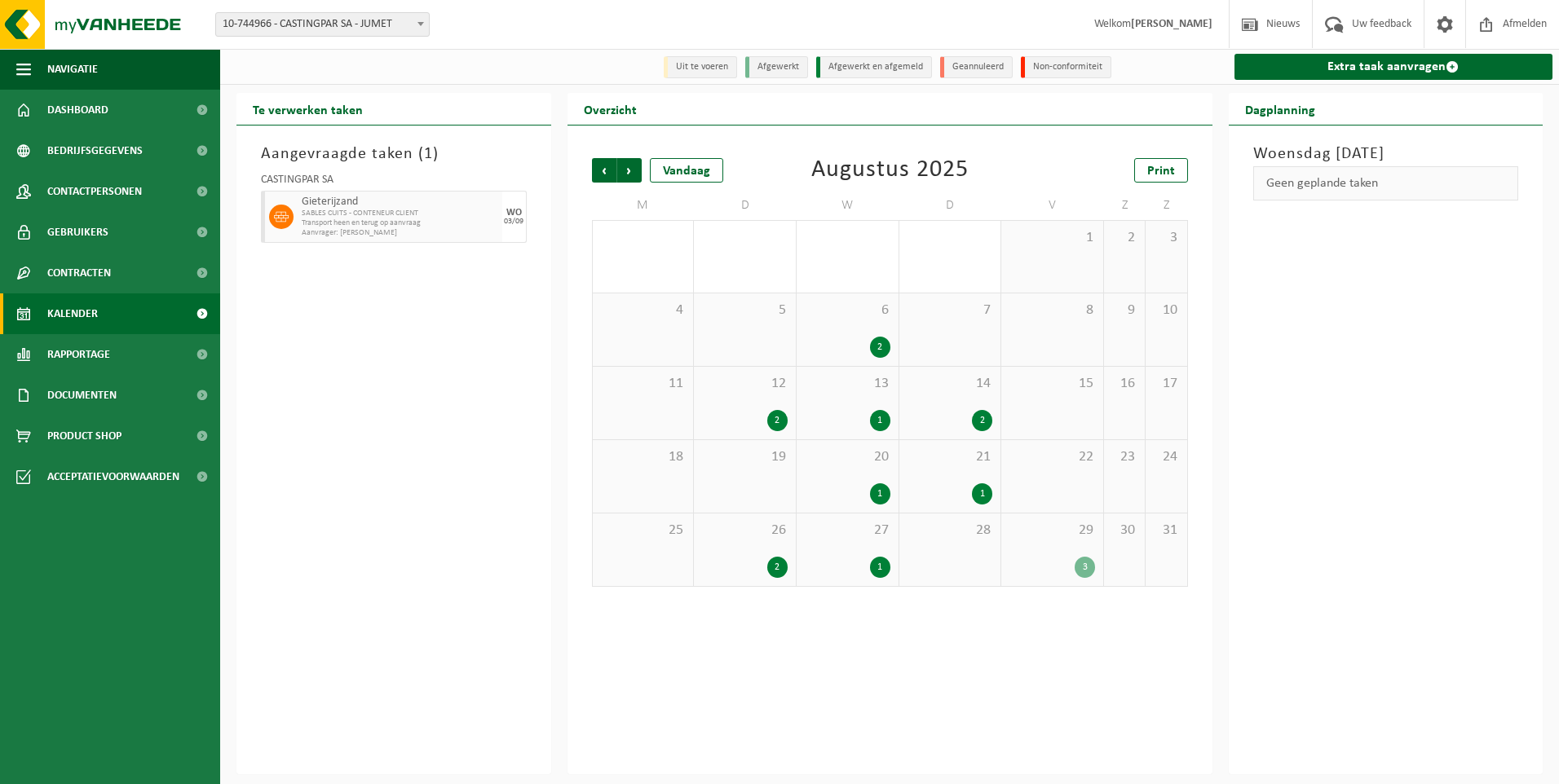
click at [1073, 566] on div "3" at bounding box center [1051, 567] width 85 height 21
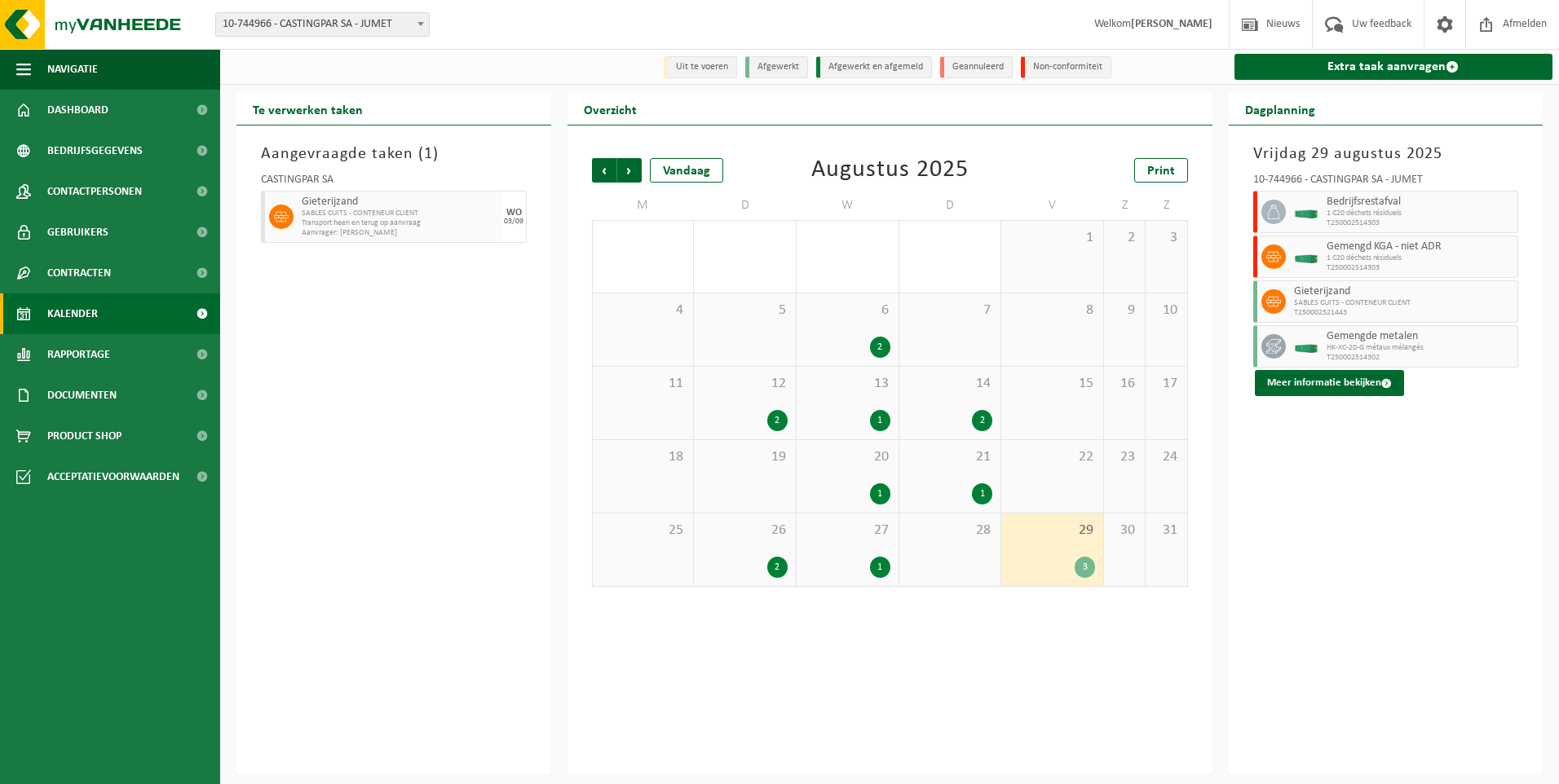
click at [1073, 566] on div "3" at bounding box center [1051, 567] width 85 height 21
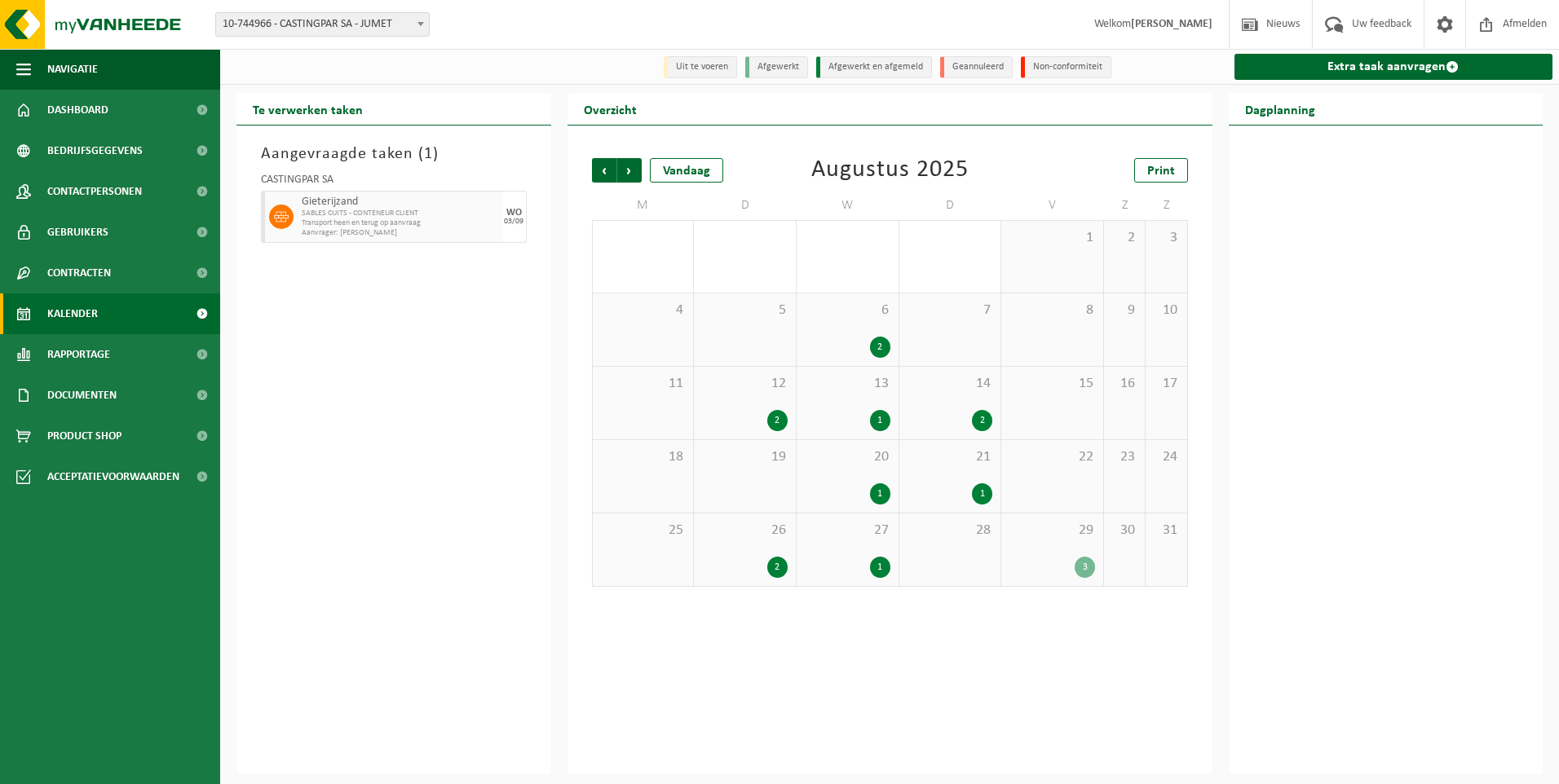
click at [1073, 566] on div "3" at bounding box center [1051, 567] width 85 height 21
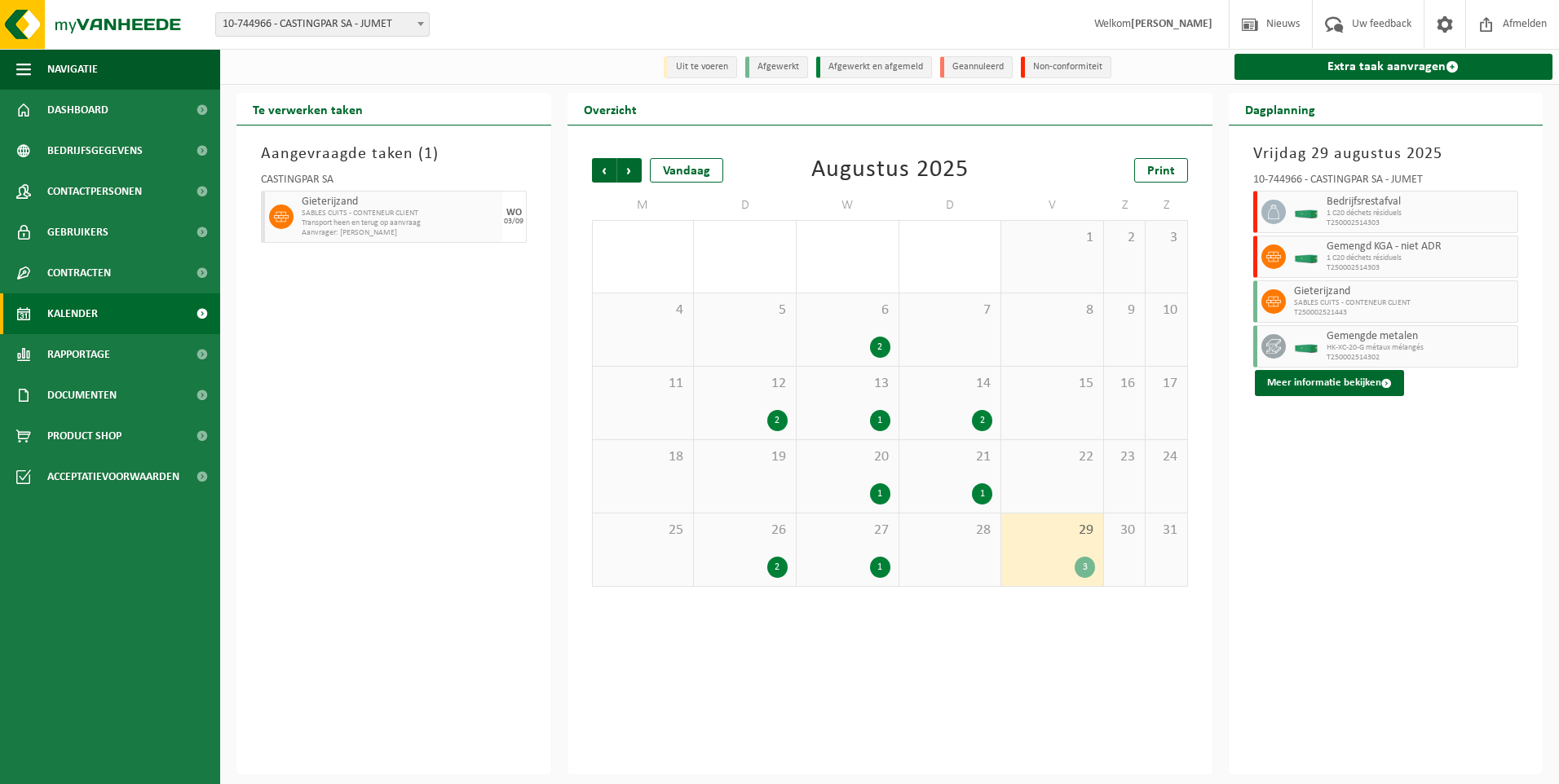
click at [879, 551] on div "27 1" at bounding box center [848, 550] width 102 height 73
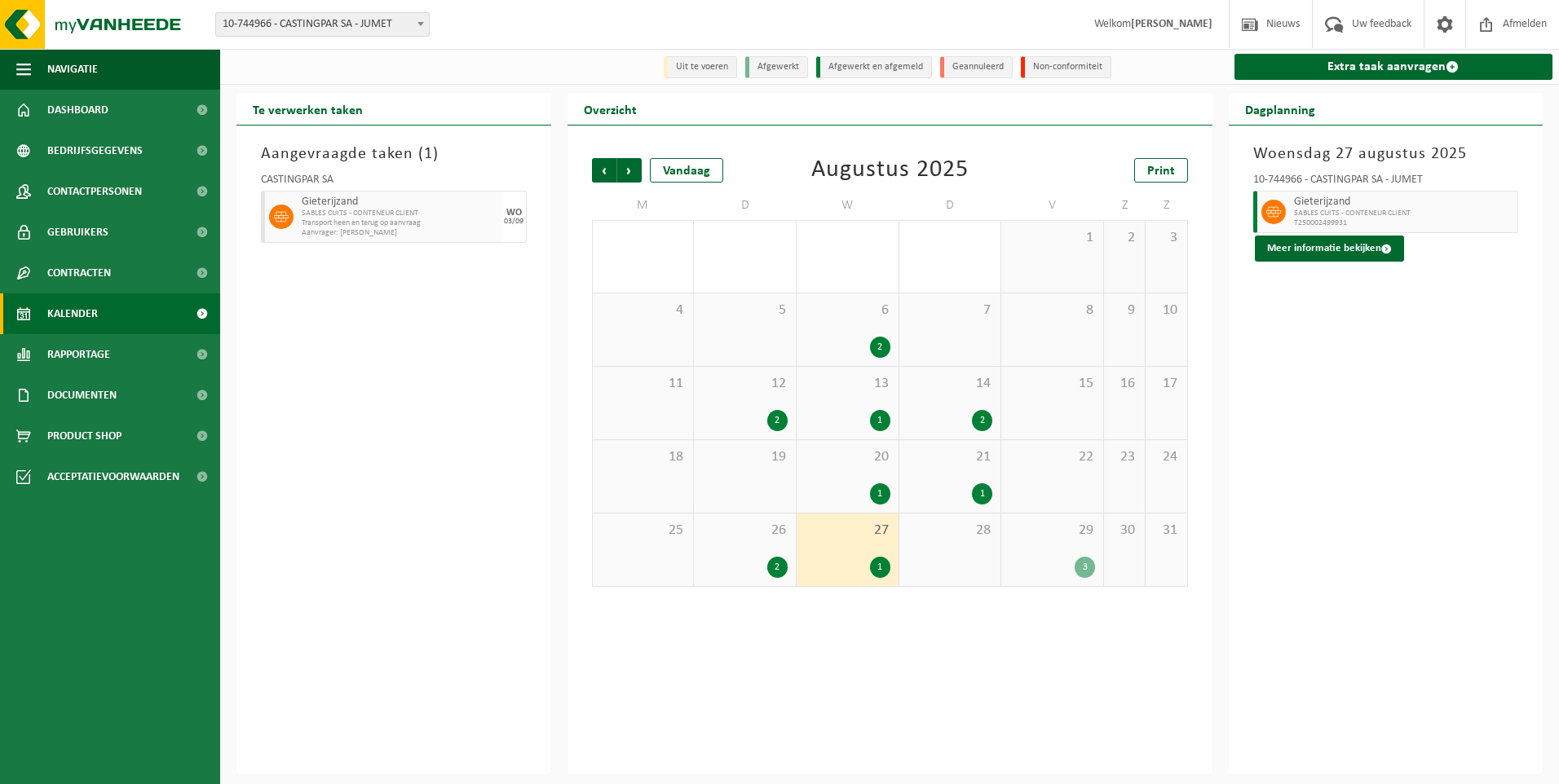
click at [788, 533] on div "26 2" at bounding box center [744, 550] width 102 height 73
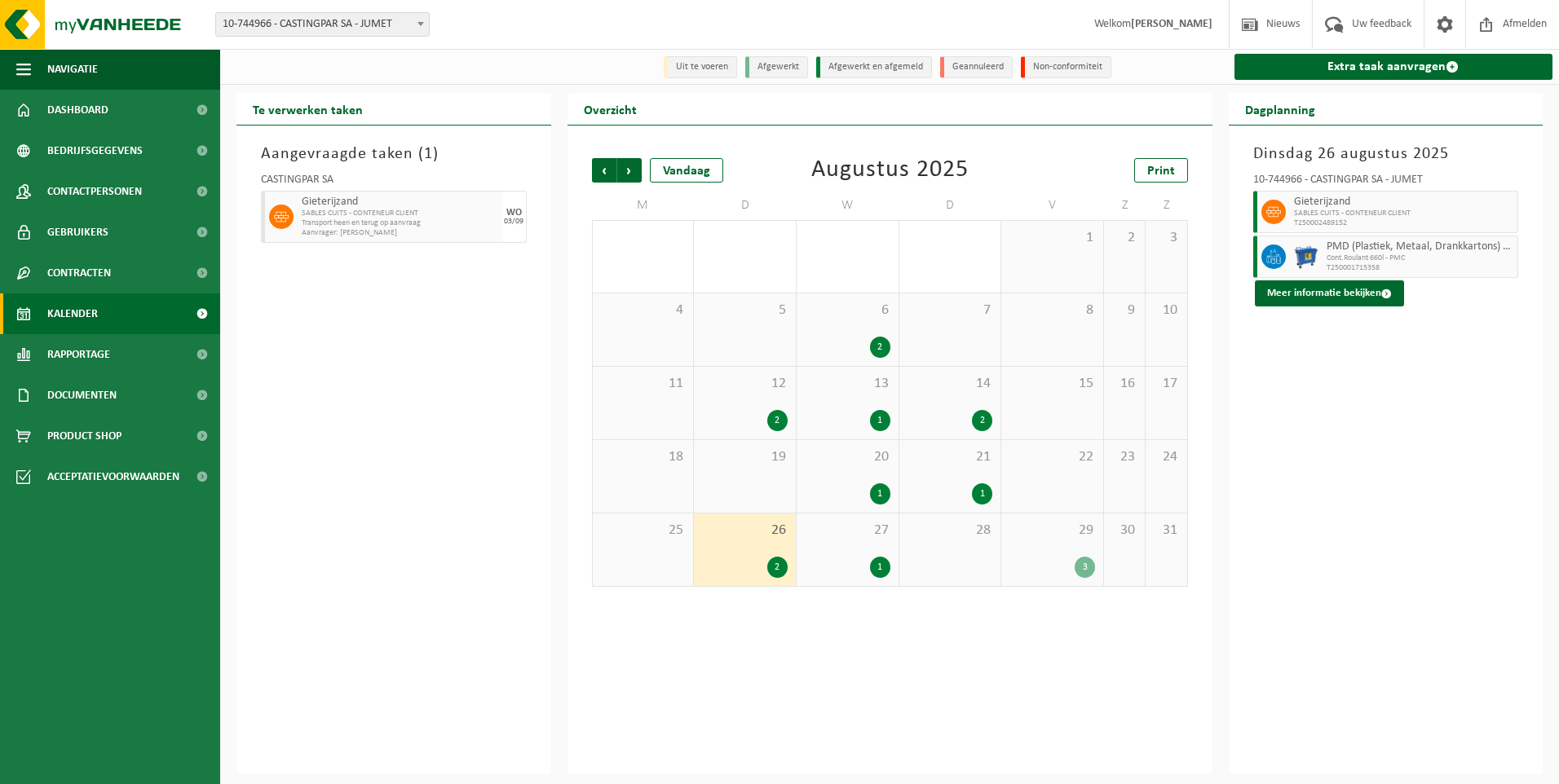
click at [1043, 559] on div "3" at bounding box center [1051, 567] width 85 height 21
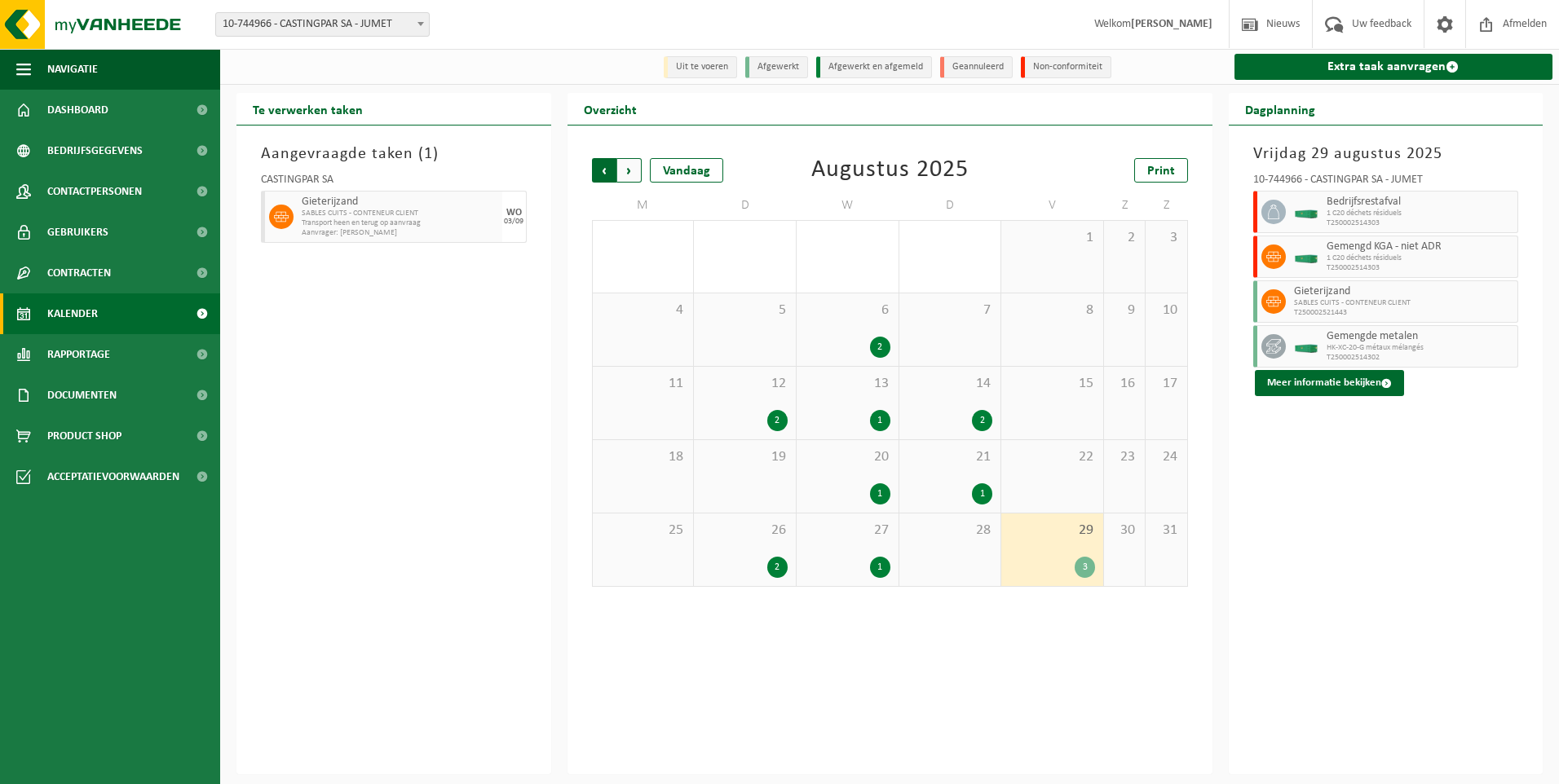
click at [626, 183] on span "Volgende" at bounding box center [629, 170] width 25 height 25
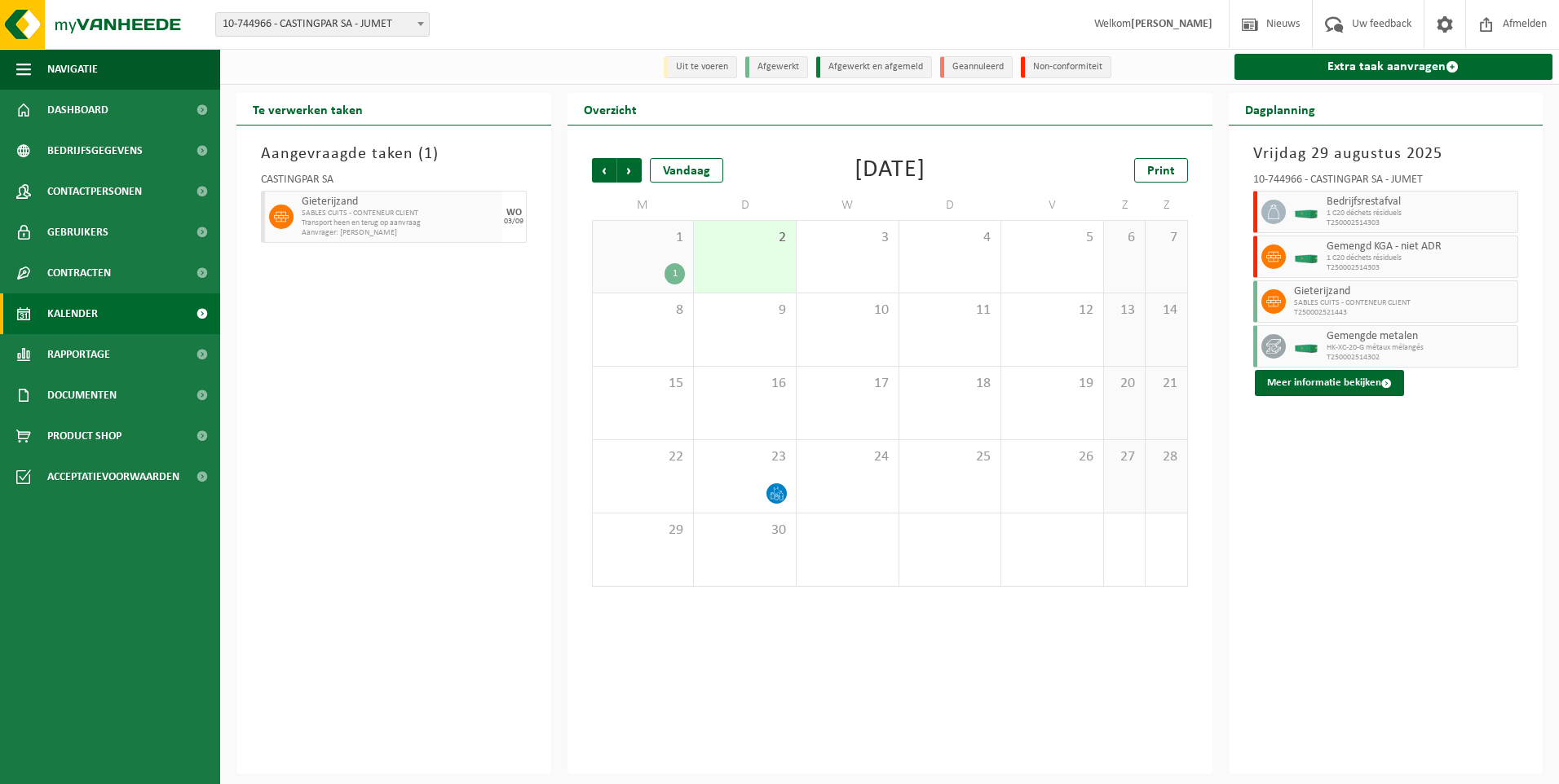
click at [626, 183] on span "Volgende" at bounding box center [629, 170] width 25 height 25
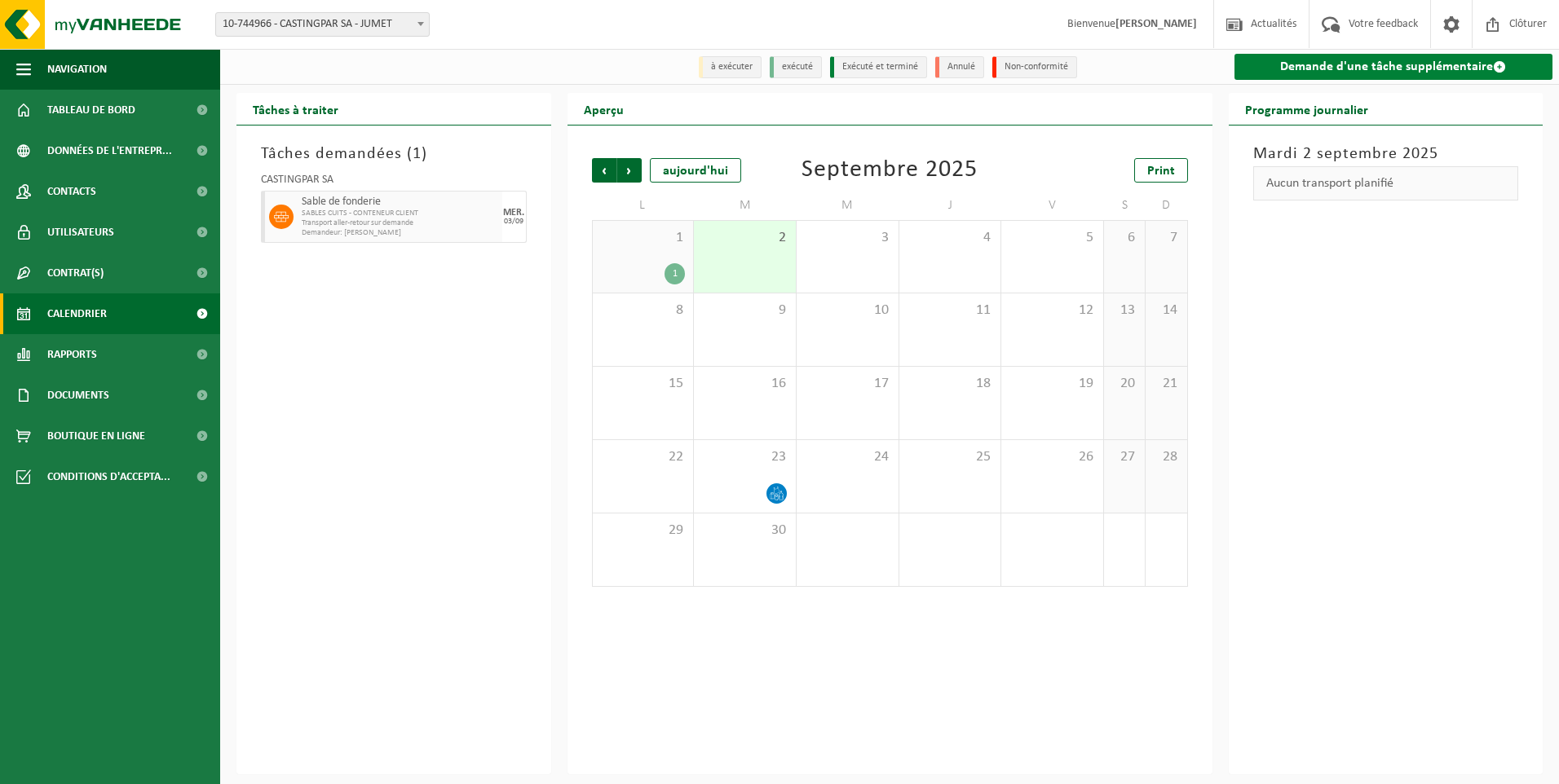
click at [1299, 61] on link "Demande d'une tâche supplémentaire" at bounding box center [1393, 67] width 319 height 26
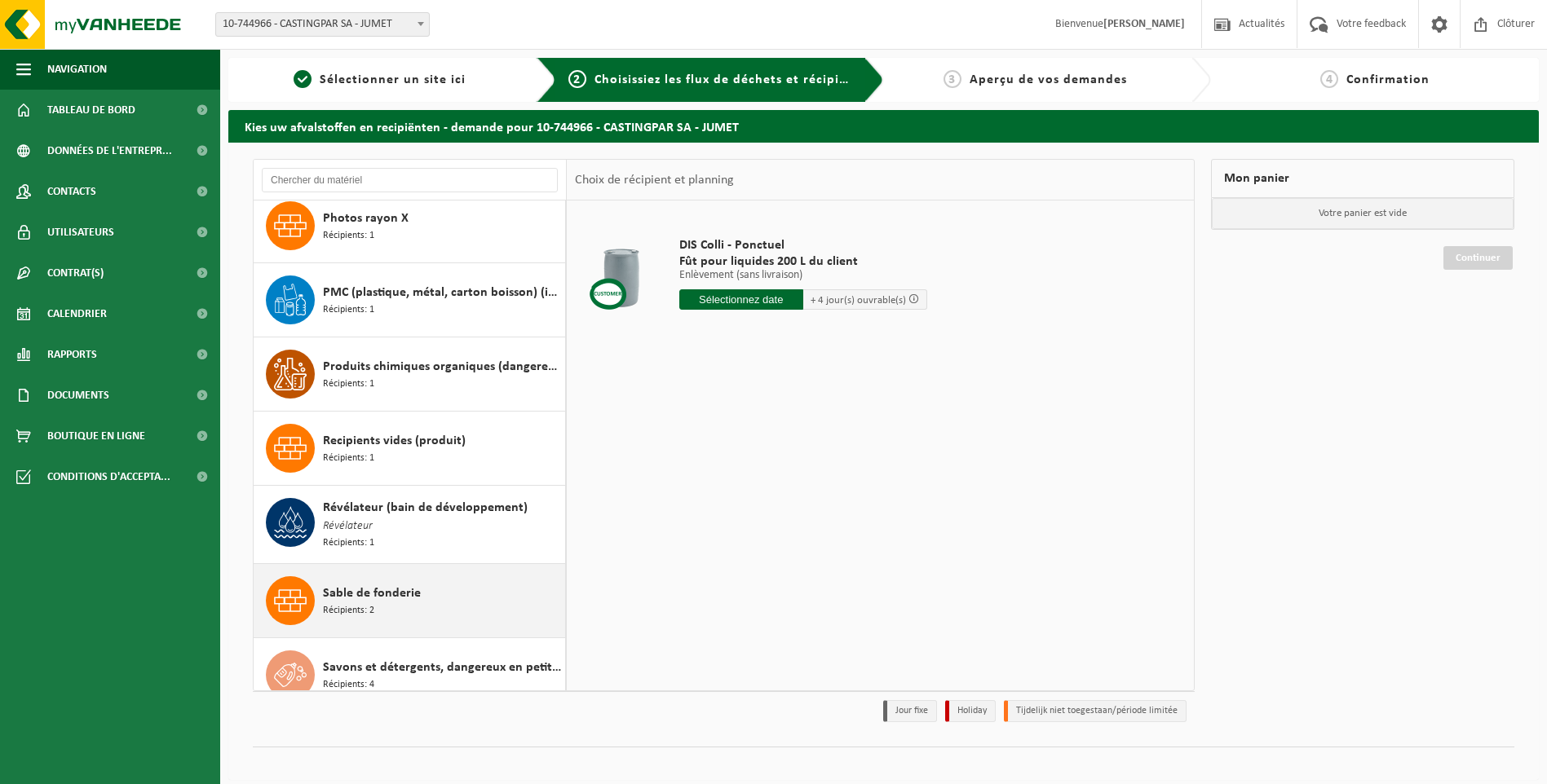
click at [372, 603] on span "Récipients: 2" at bounding box center [348, 611] width 52 height 15
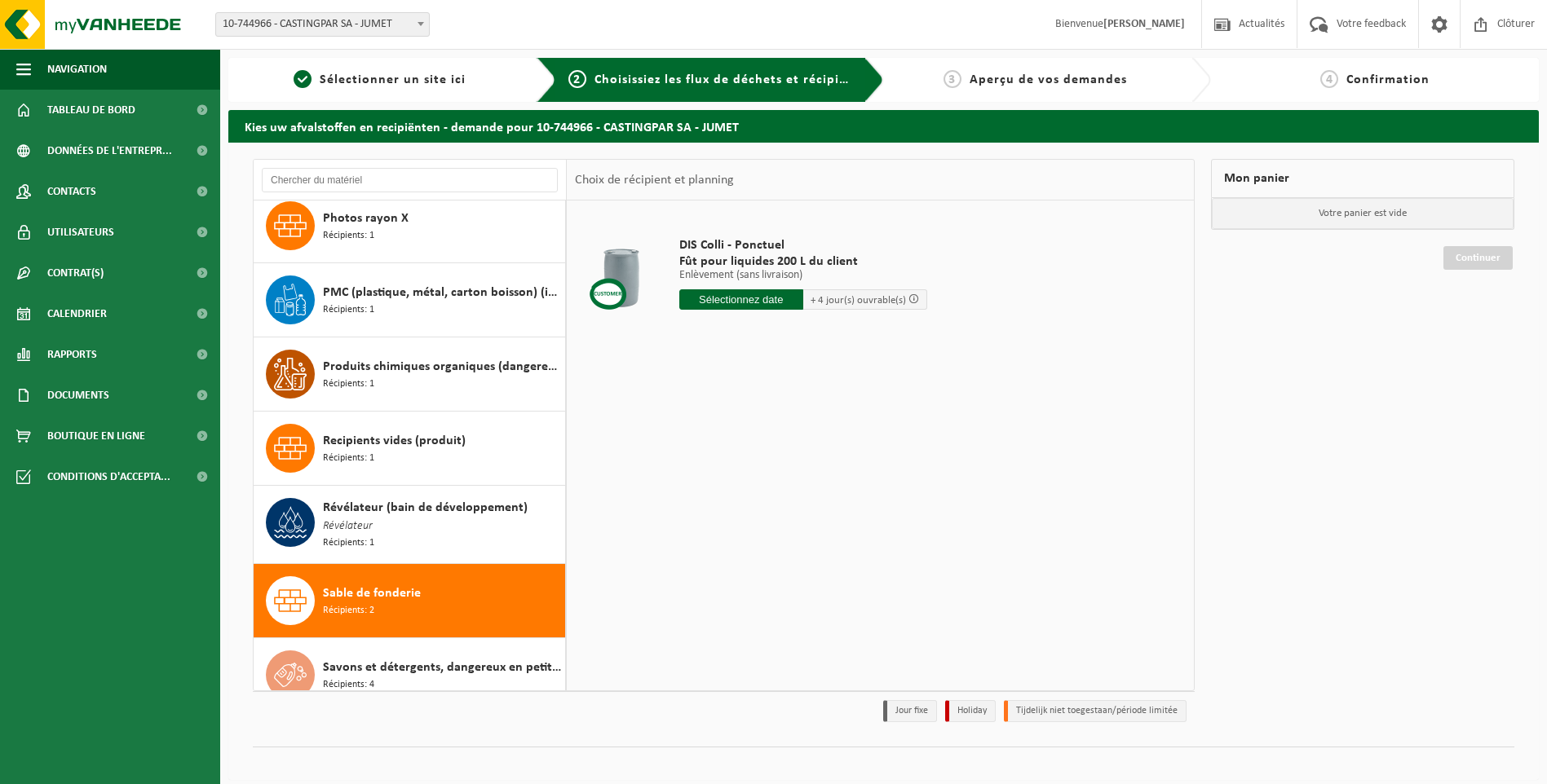
scroll to position [2853, 0]
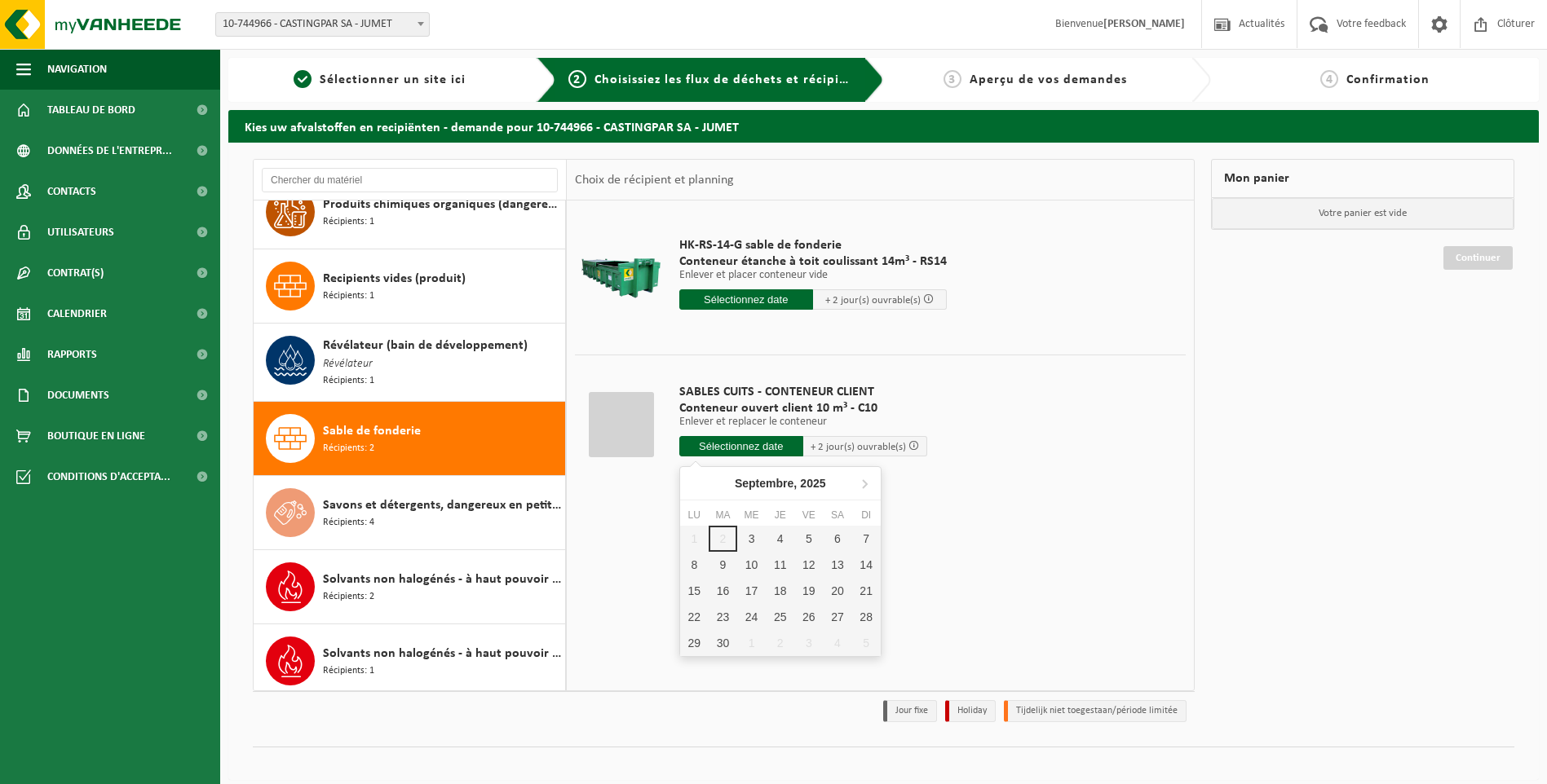
click at [699, 441] on input "text" at bounding box center [741, 447] width 124 height 20
click at [754, 538] on div "3" at bounding box center [751, 539] width 29 height 26
type input "à partir de [DATE]"
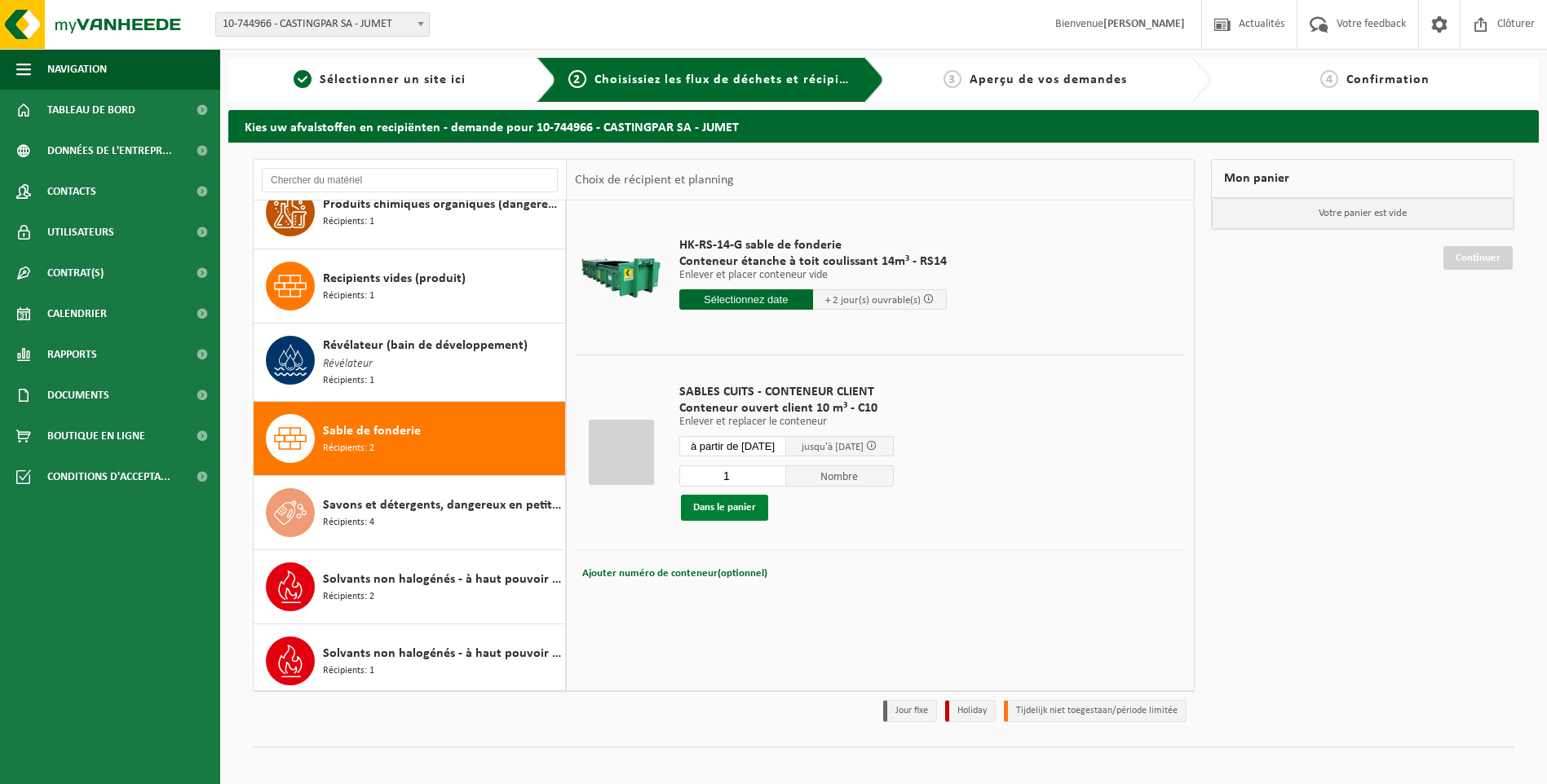
click at [721, 507] on button "Dans le panier" at bounding box center [724, 507] width 87 height 26
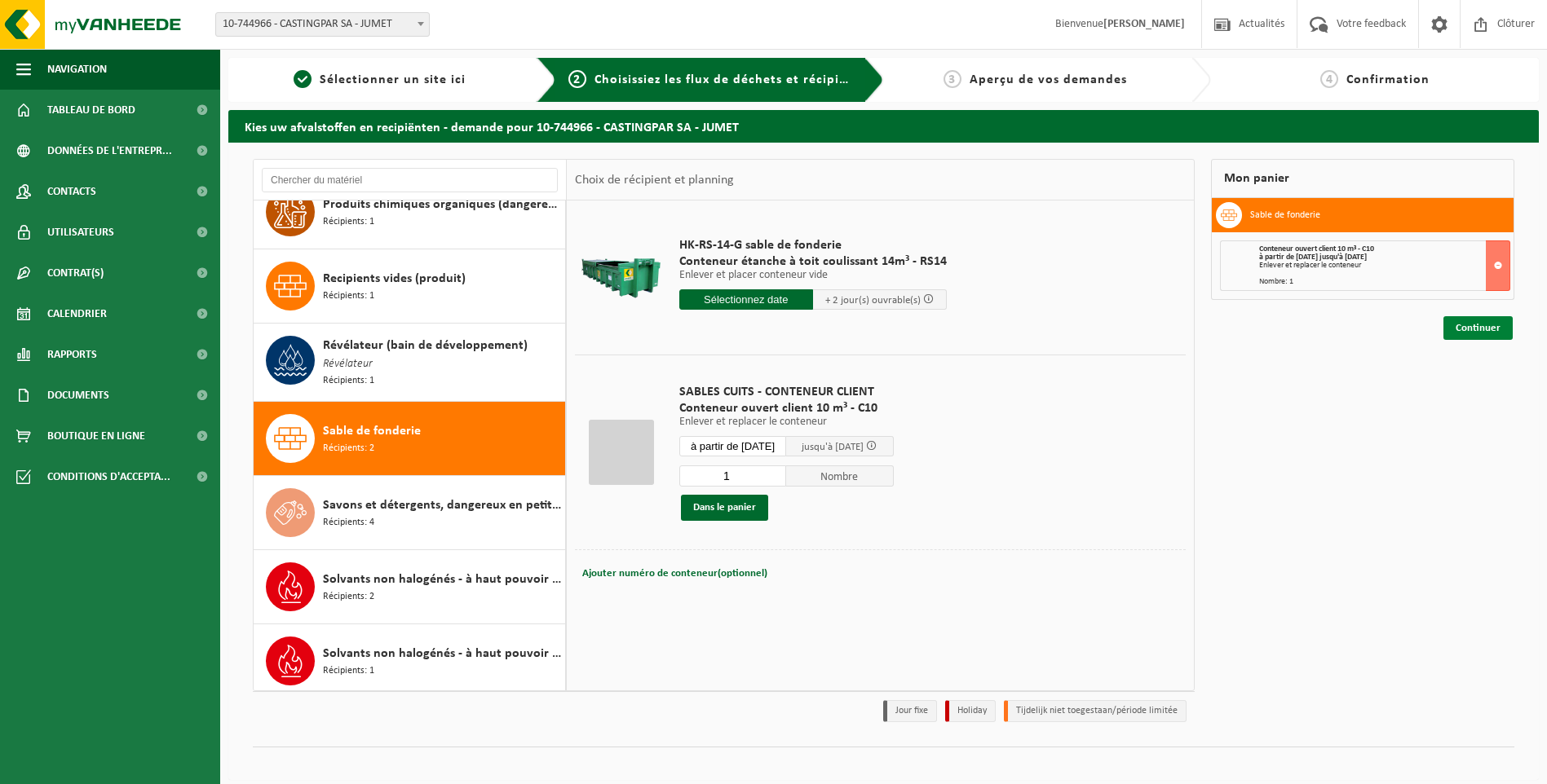
click at [1483, 334] on link "Continuer" at bounding box center [1478, 328] width 69 height 24
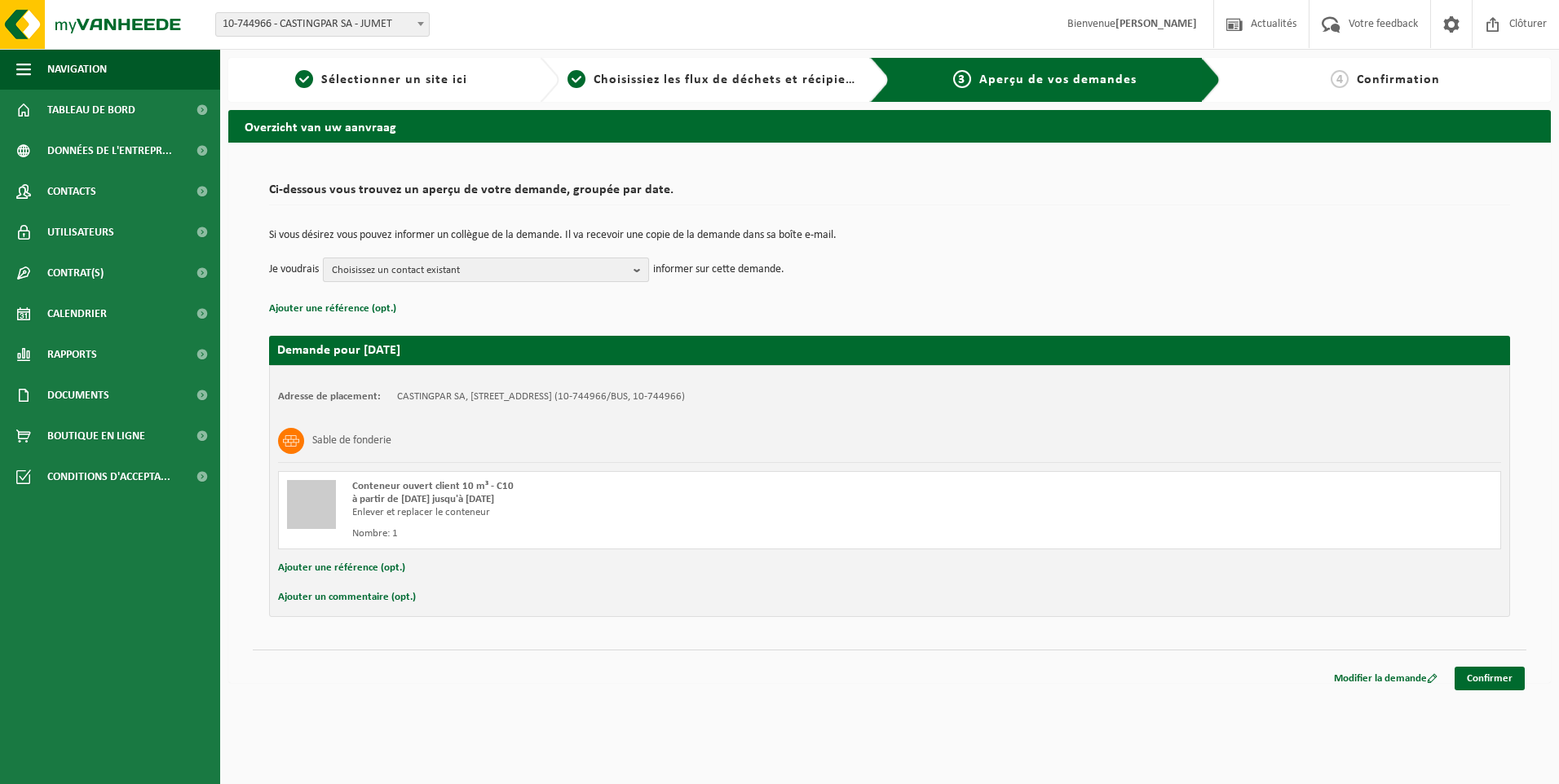
click at [577, 267] on span "Choisissez un contact existant" at bounding box center [479, 271] width 295 height 25
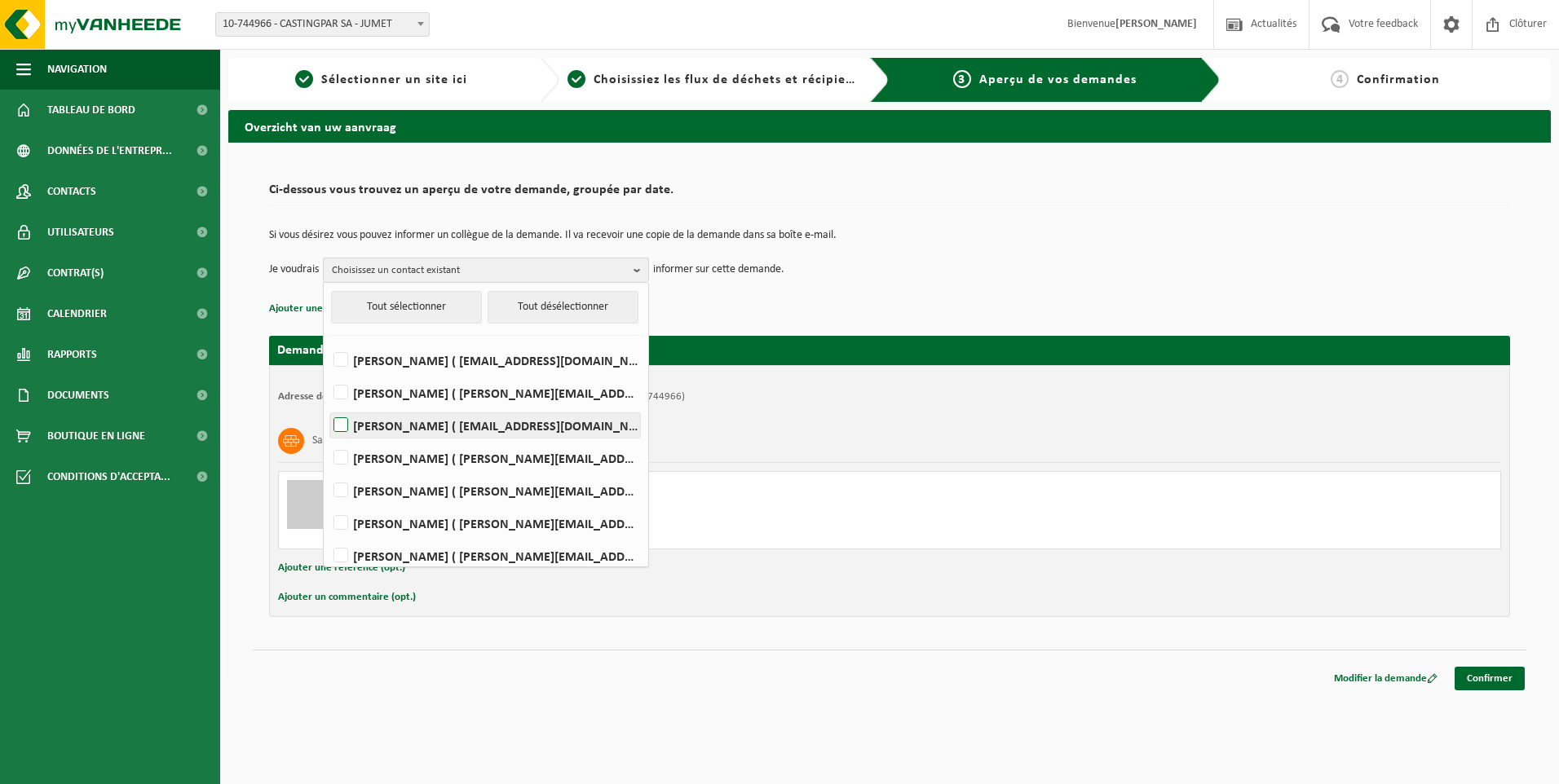
click at [512, 426] on label "[PERSON_NAME] ( [EMAIL_ADDRESS][DOMAIN_NAME] )" at bounding box center [485, 425] width 310 height 25
click at [328, 405] on input "[PERSON_NAME] ( [EMAIL_ADDRESS][DOMAIN_NAME] )" at bounding box center [327, 404] width 1 height 1
checkbox input "true"
click at [461, 490] on label "[PERSON_NAME] ( [PERSON_NAME][EMAIL_ADDRESS][DOMAIN_NAME] )" at bounding box center [485, 491] width 310 height 25
click at [328, 470] on input "[PERSON_NAME] ( [PERSON_NAME][EMAIL_ADDRESS][DOMAIN_NAME] )" at bounding box center [327, 469] width 1 height 1
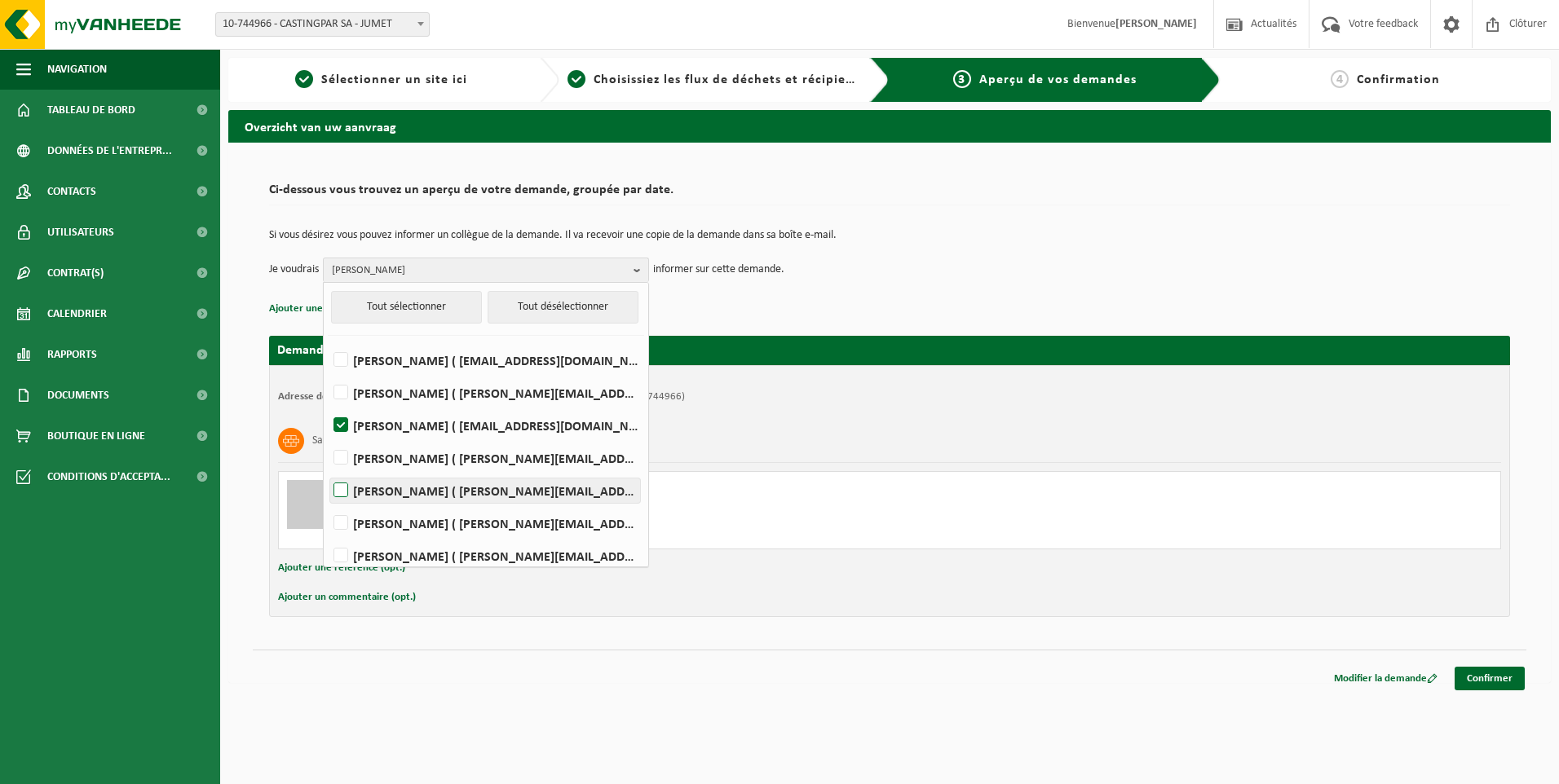
checkbox input "true"
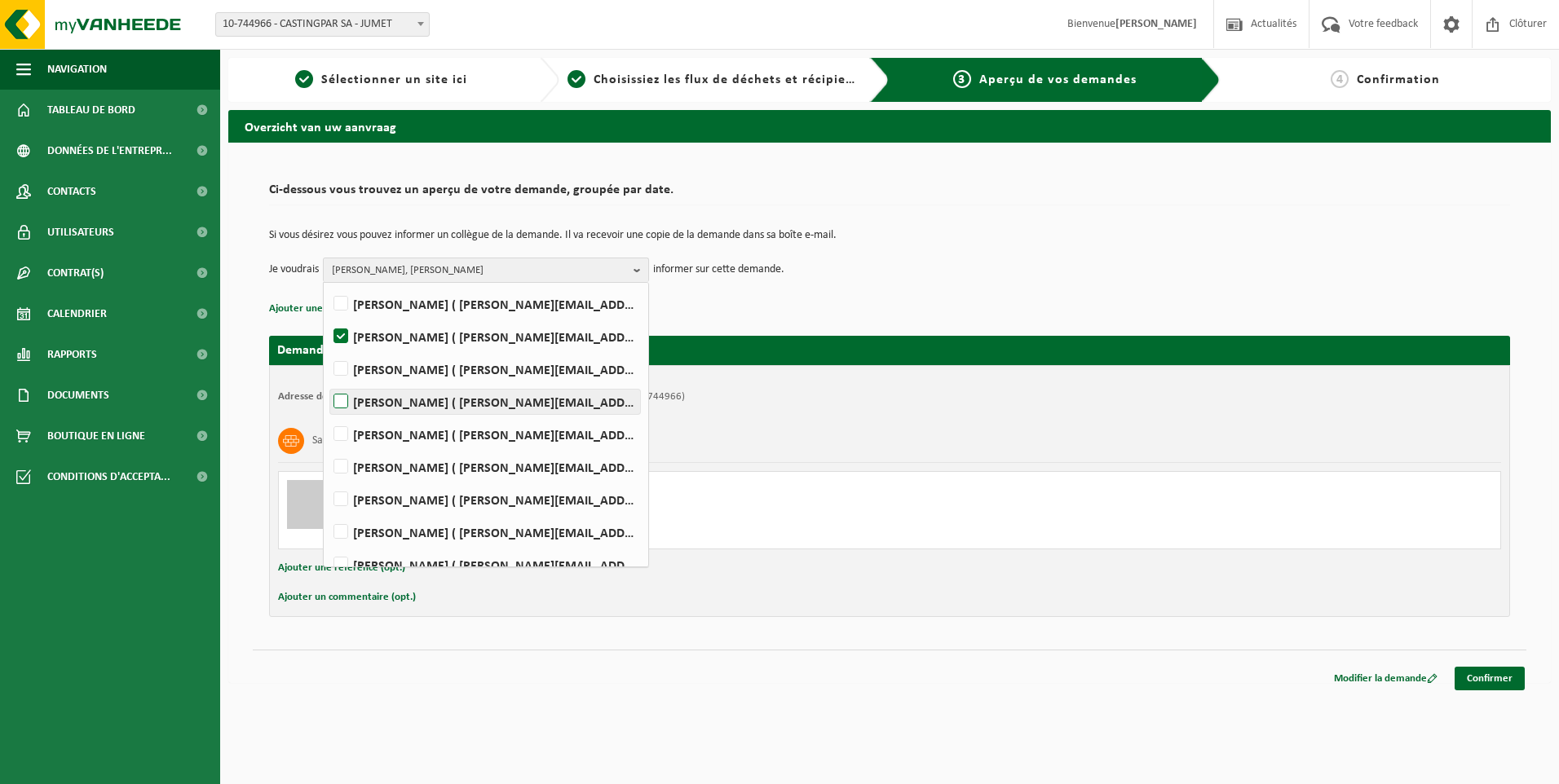
scroll to position [163, 0]
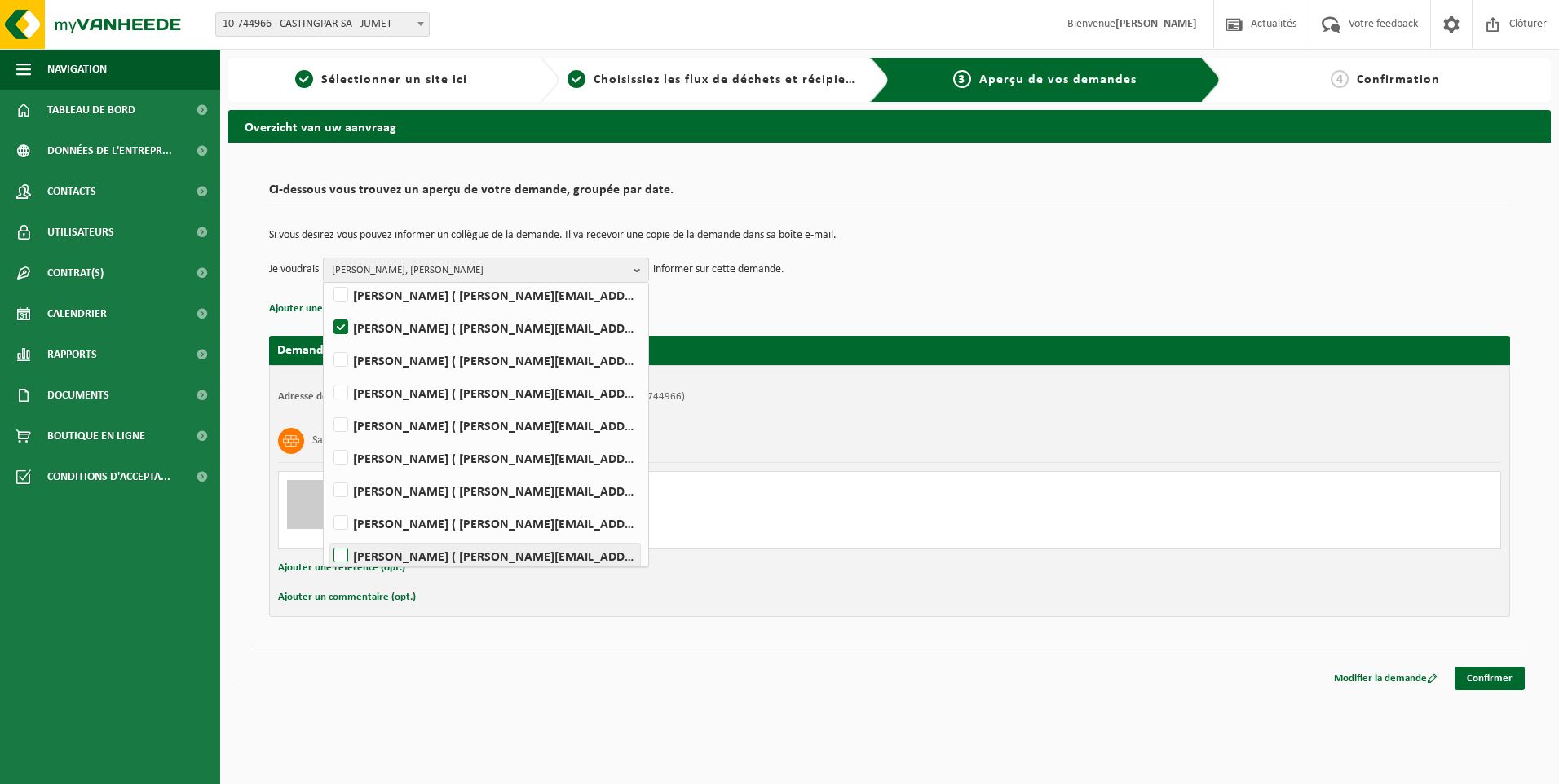
click at [340, 553] on label "[PERSON_NAME] ( [PERSON_NAME][EMAIL_ADDRESS][DOMAIN_NAME] )" at bounding box center [485, 556] width 310 height 25
click at [328, 535] on input "[PERSON_NAME] ( [PERSON_NAME][EMAIL_ADDRESS][DOMAIN_NAME] )" at bounding box center [327, 535] width 1 height 1
checkbox input "true"
click at [473, 260] on span "[PERSON_NAME], [PERSON_NAME], [PERSON_NAME]" at bounding box center [479, 271] width 295 height 25
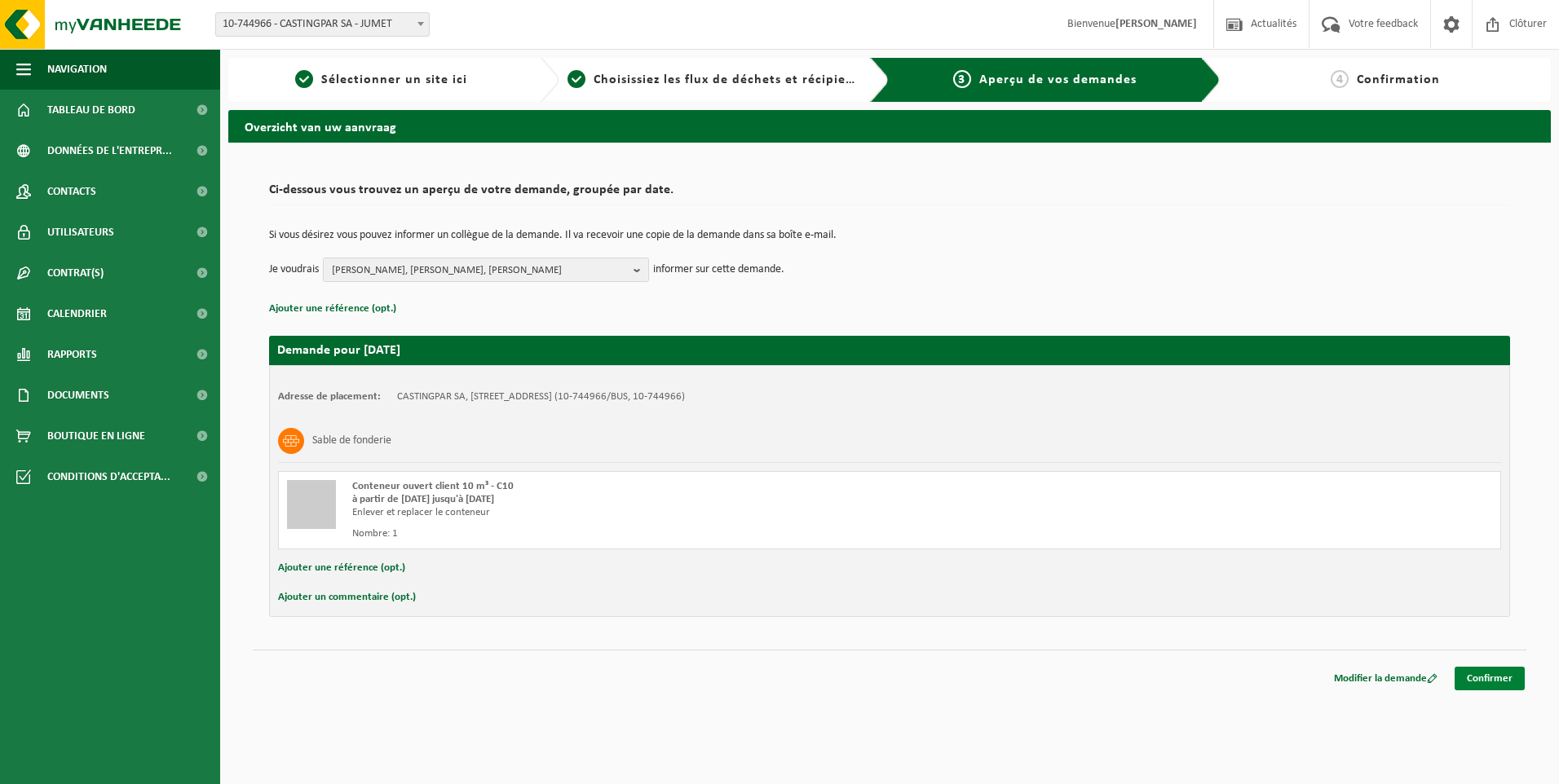
click at [1494, 677] on link "Confirmer" at bounding box center [1490, 679] width 70 height 24
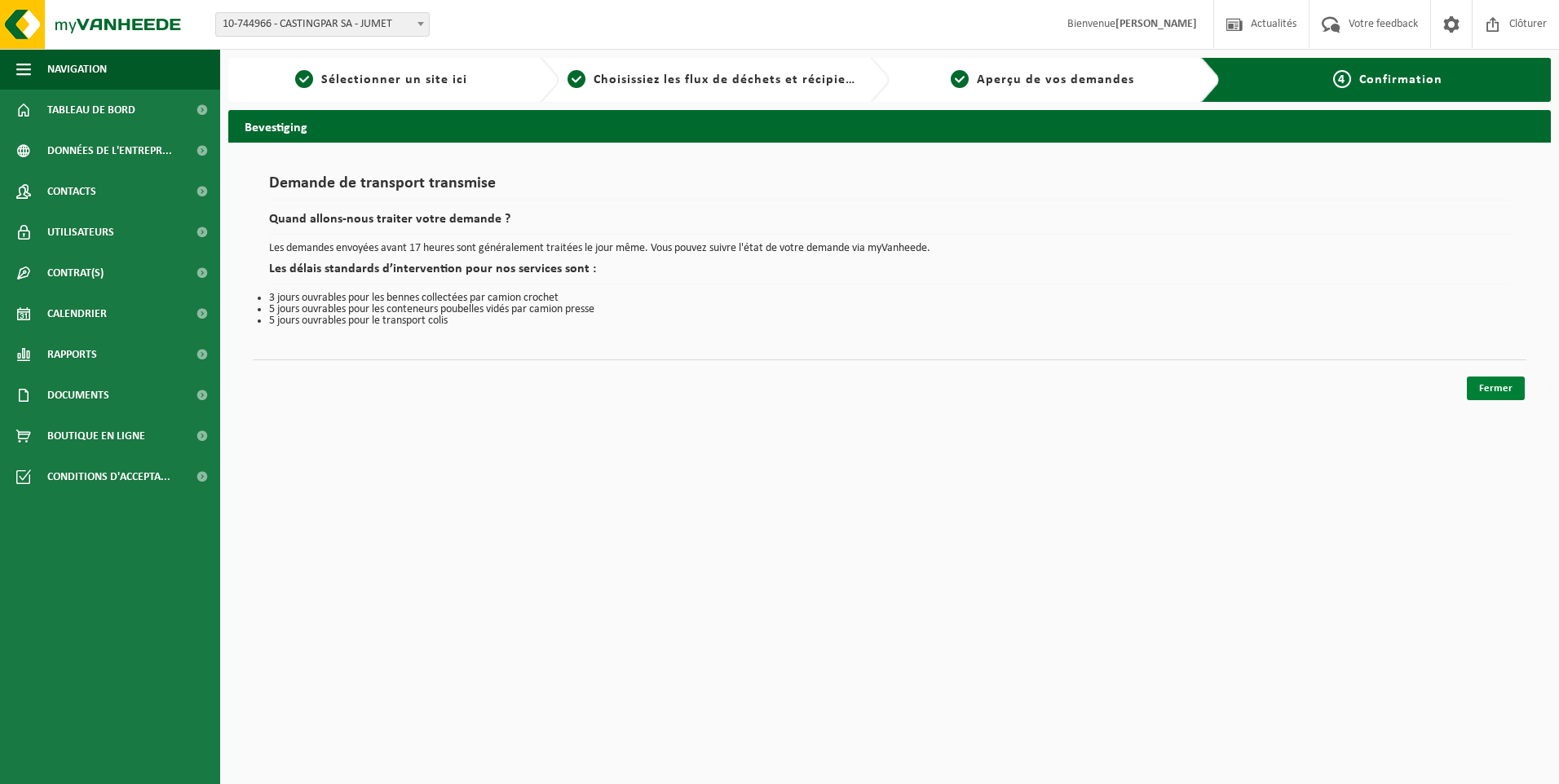
click at [1474, 386] on link "Fermer" at bounding box center [1496, 388] width 58 height 24
